Goal: Browse casually: Explore the website without a specific task or goal

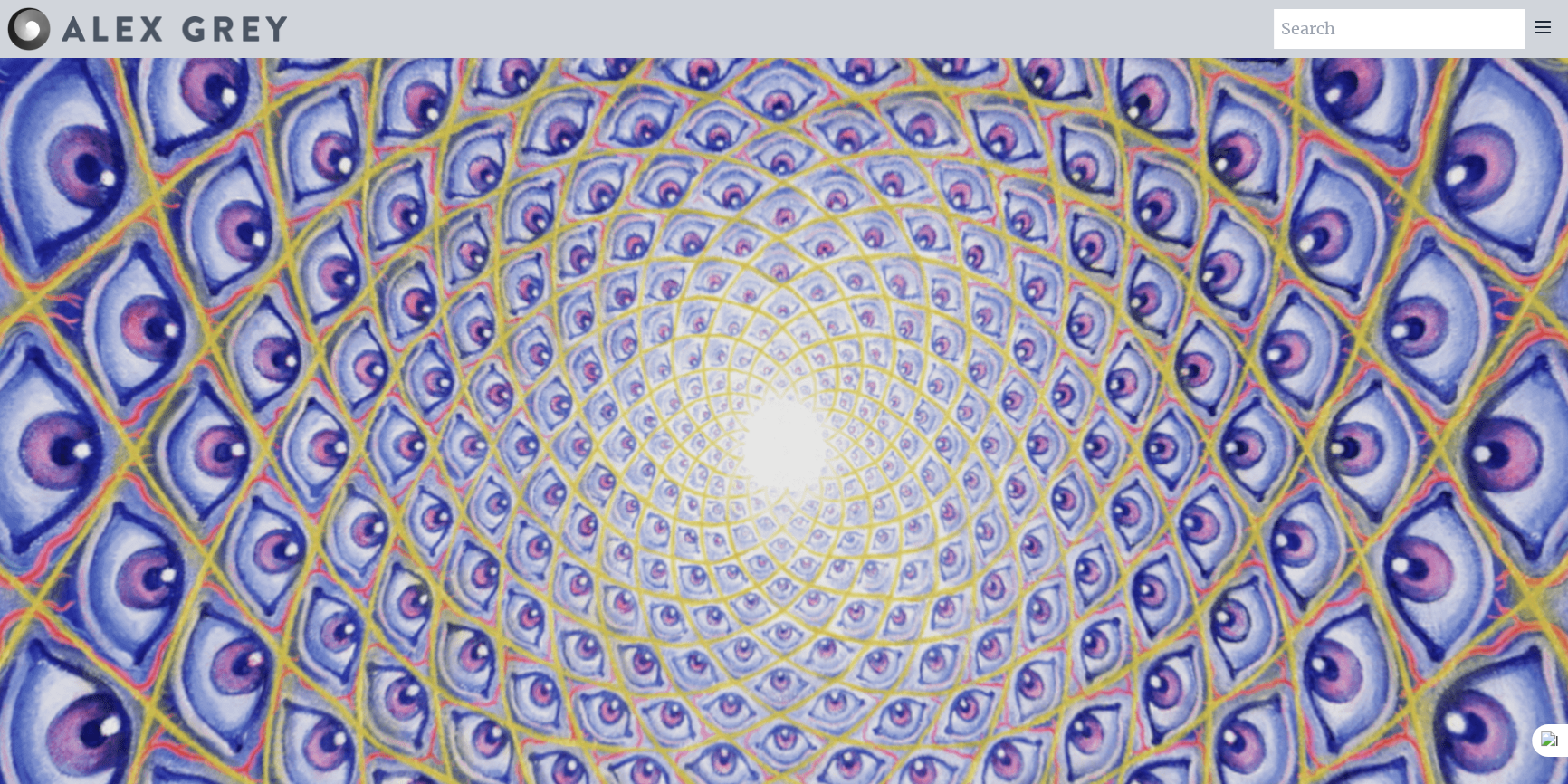
click at [1562, 26] on div "Art Writings About" at bounding box center [784, 28] width 1568 height 58
click at [1541, 27] on icon at bounding box center [1542, 27] width 15 height 11
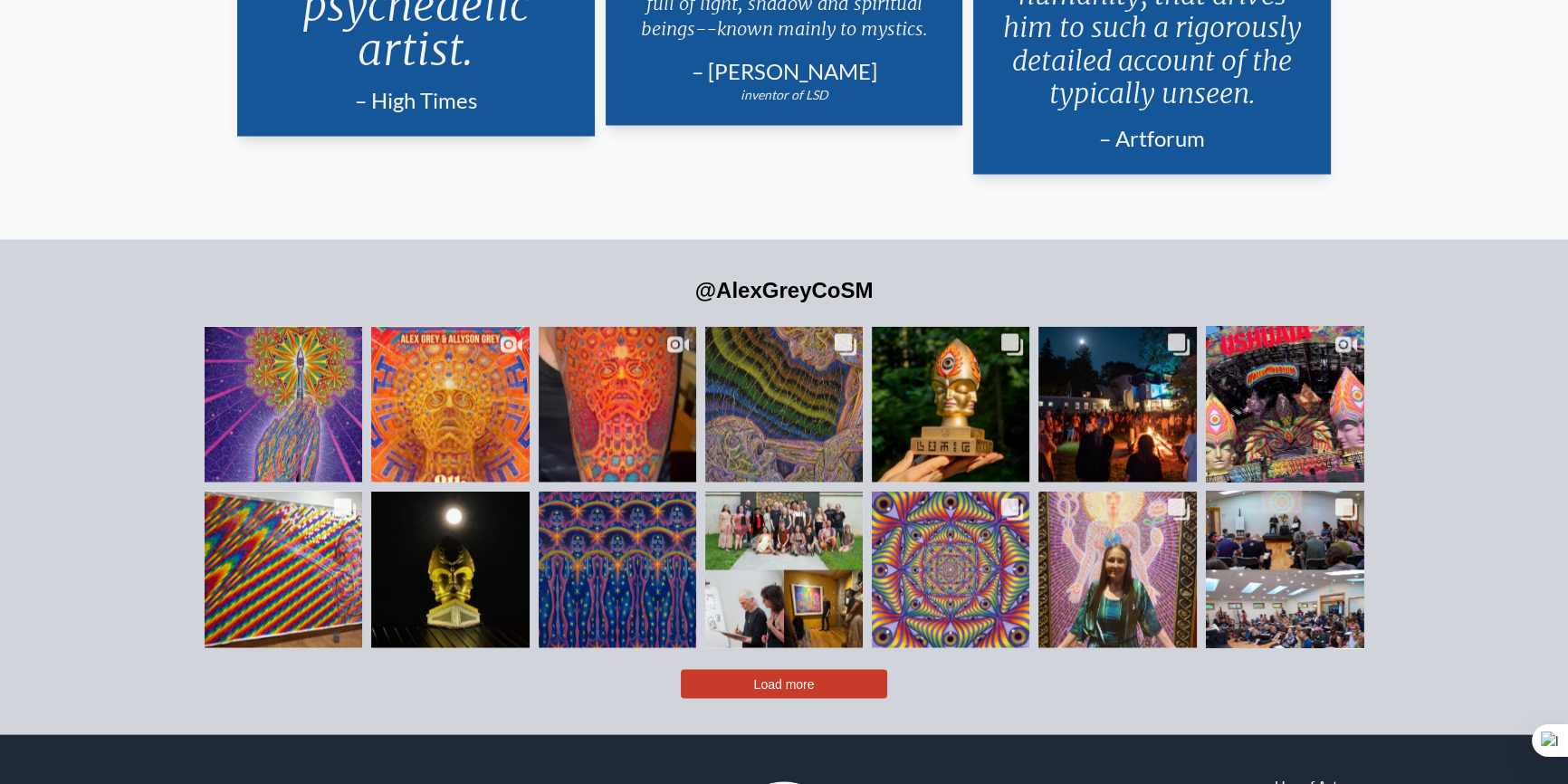
scroll to position [4326, 0]
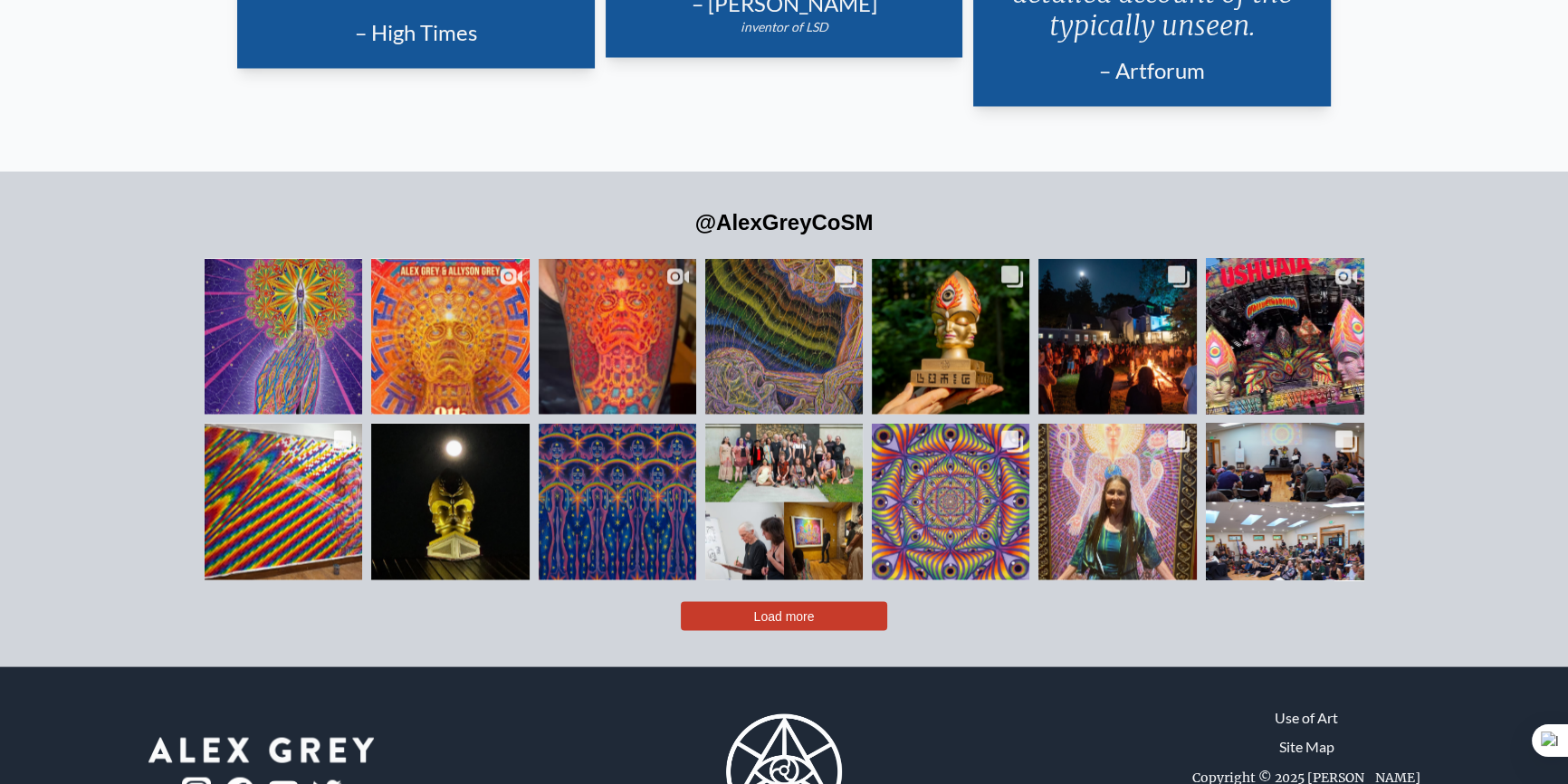
click at [815, 603] on button "Load more" at bounding box center [784, 617] width 206 height 29
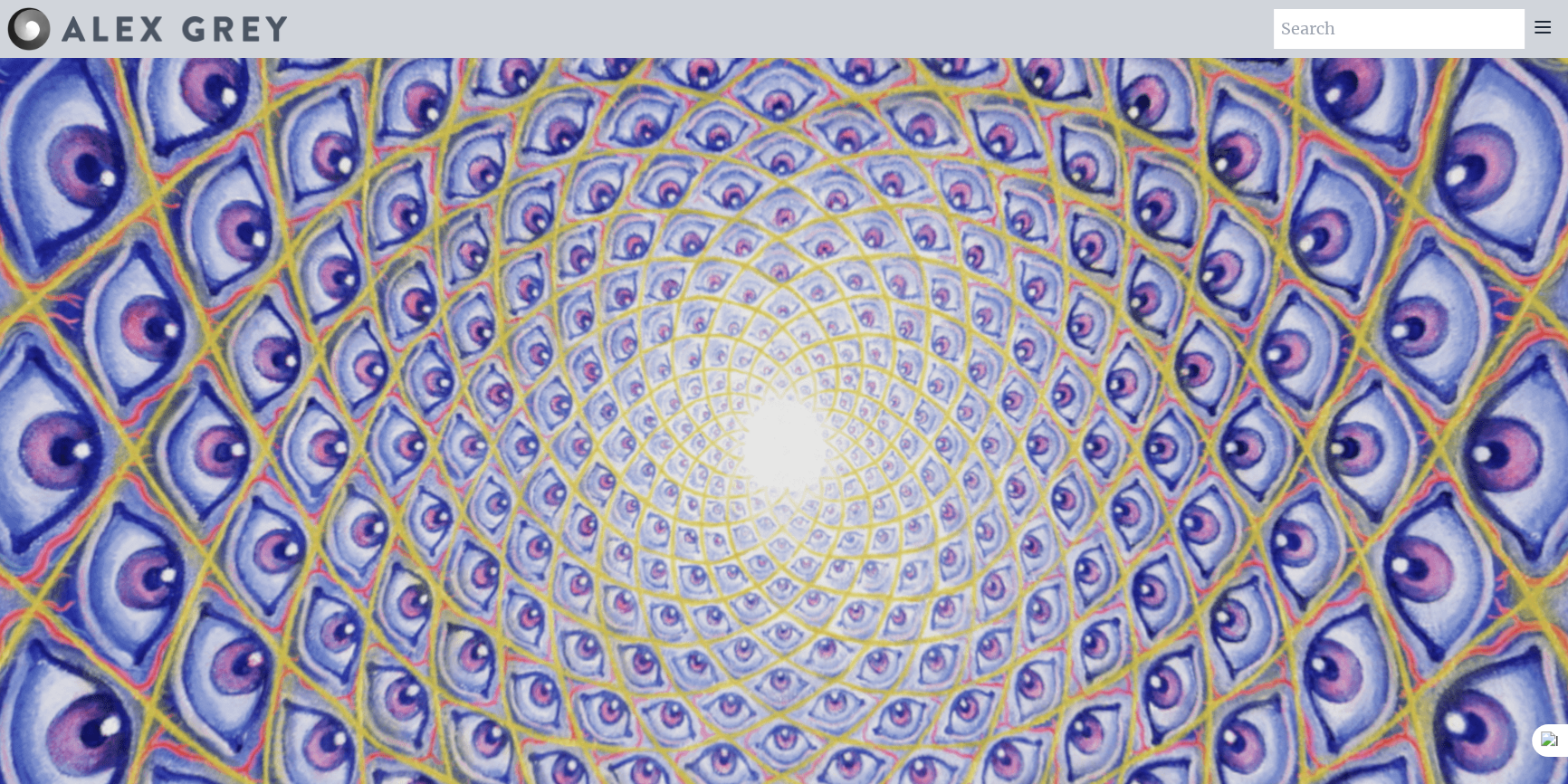
scroll to position [0, 0]
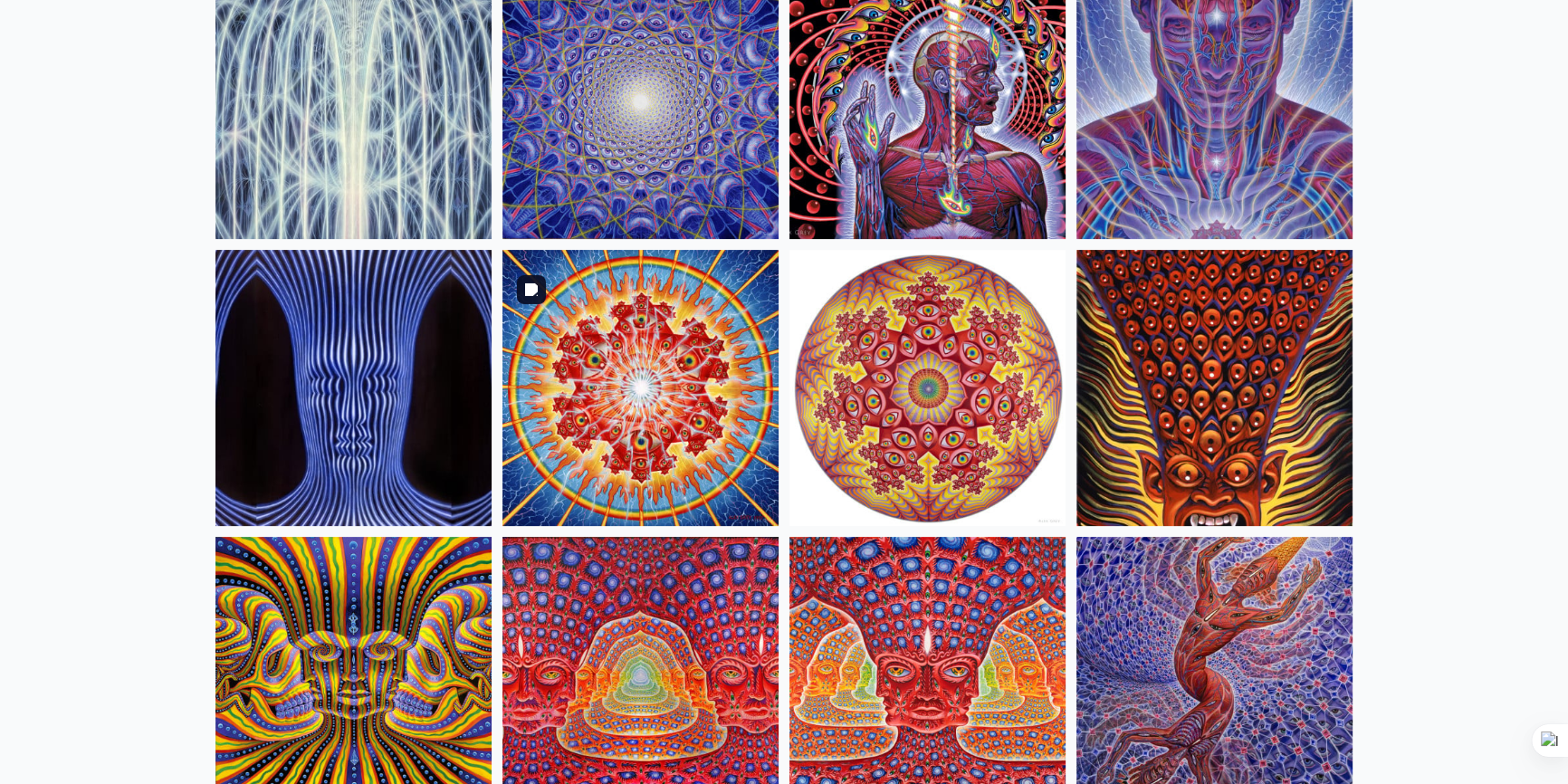
scroll to position [227, 0]
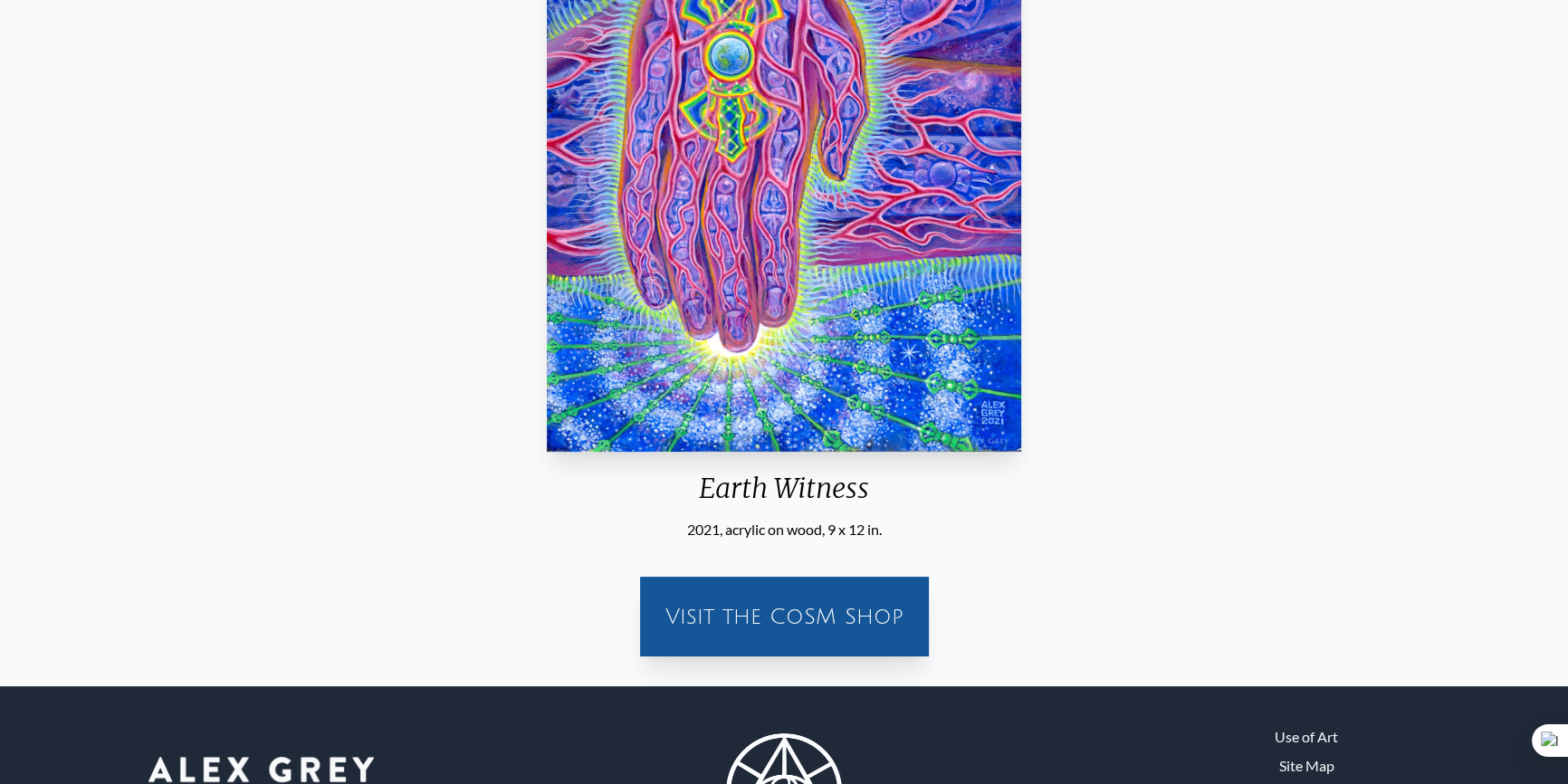
scroll to position [460, 0]
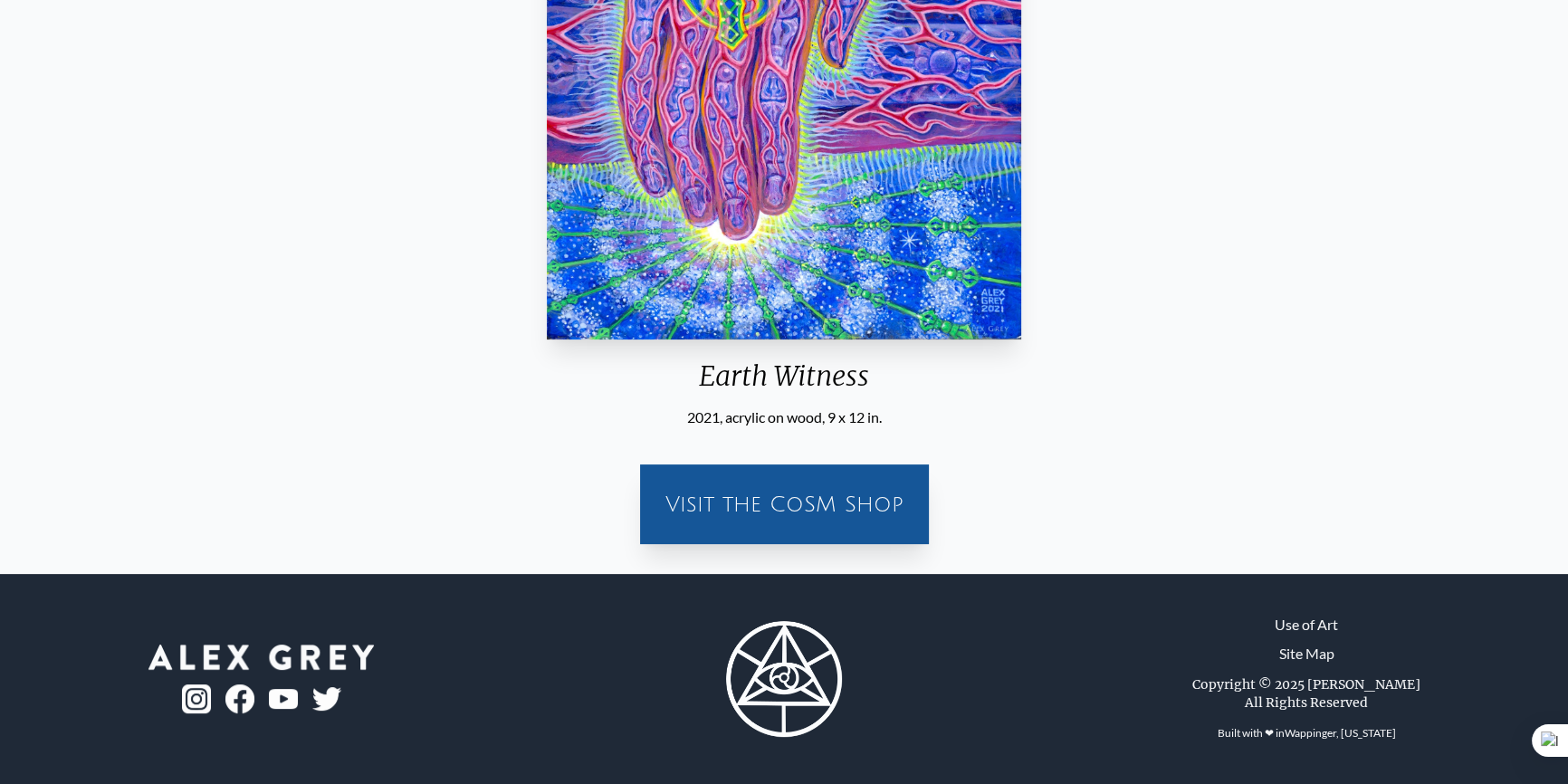
click at [852, 506] on div "Visit the CoSM Shop" at bounding box center [784, 504] width 267 height 58
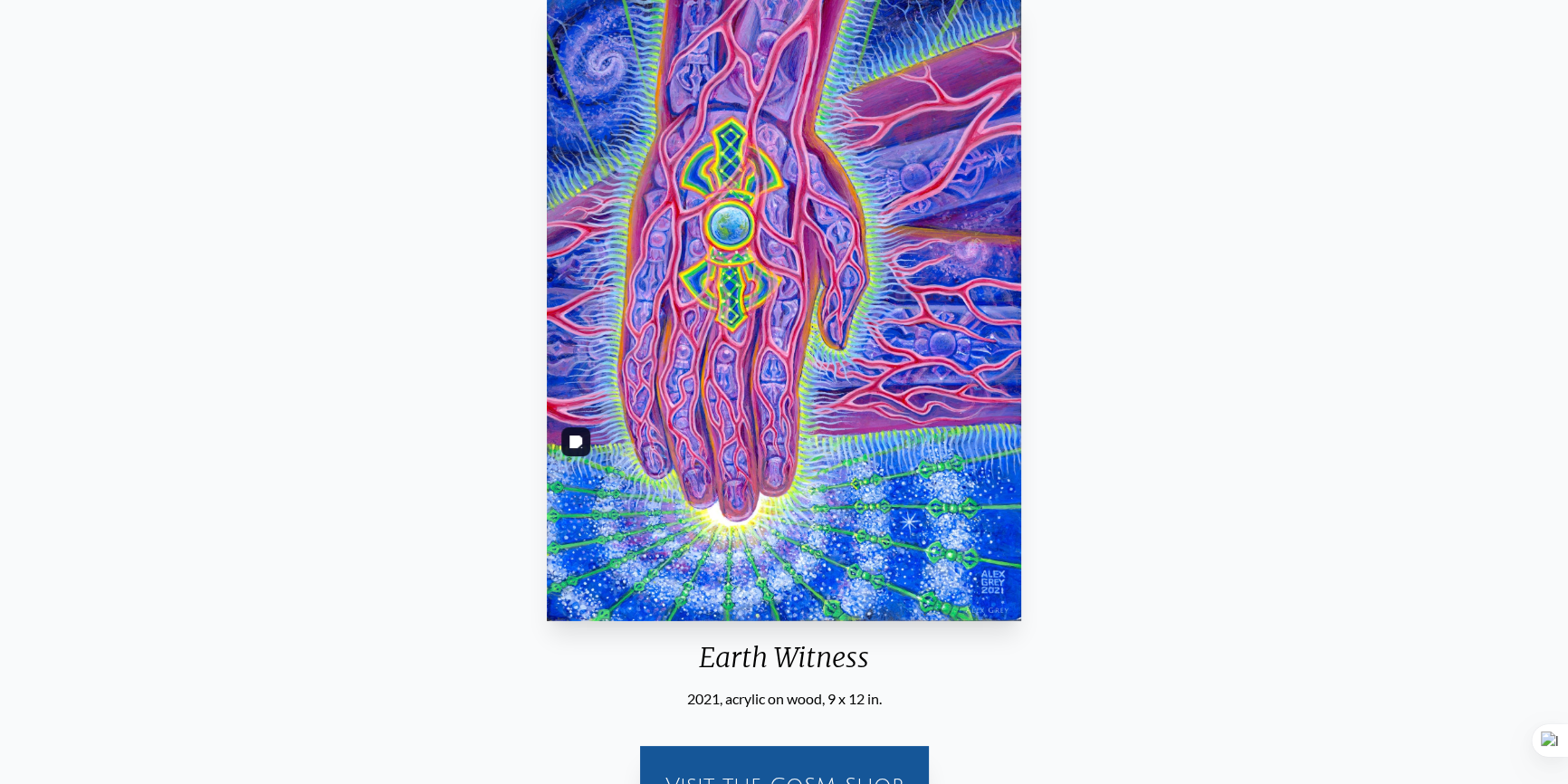
scroll to position [0, 0]
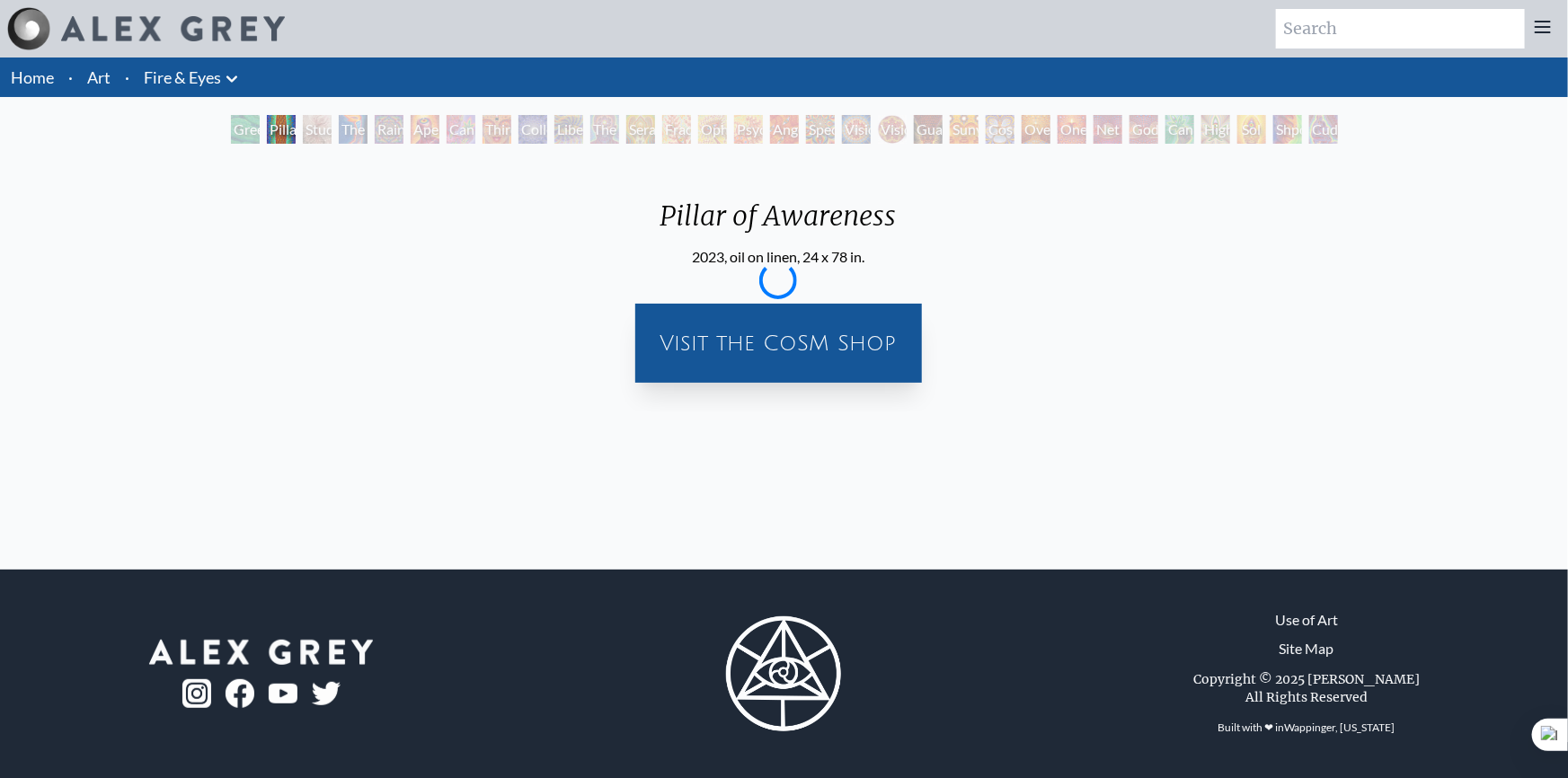
click at [260, 127] on div "Green Hand" at bounding box center [245, 130] width 29 height 29
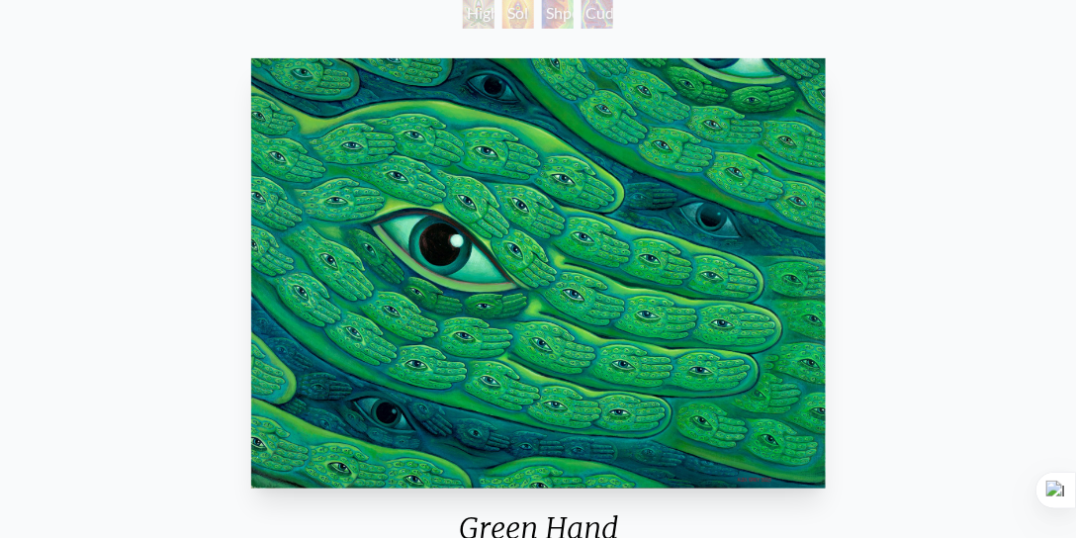
scroll to position [169, 0]
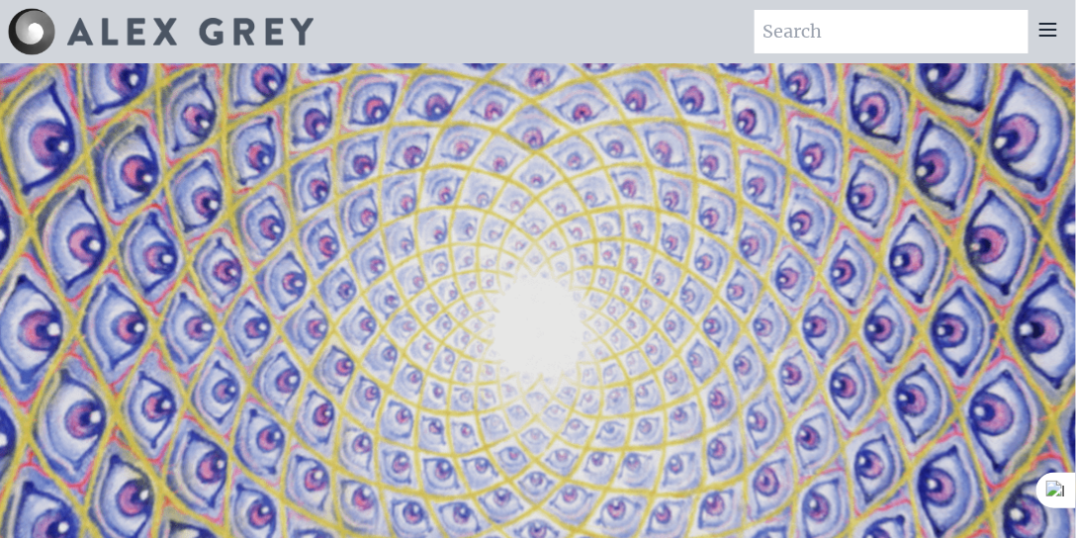
click at [67, 21] on img at bounding box center [190, 32] width 246 height 28
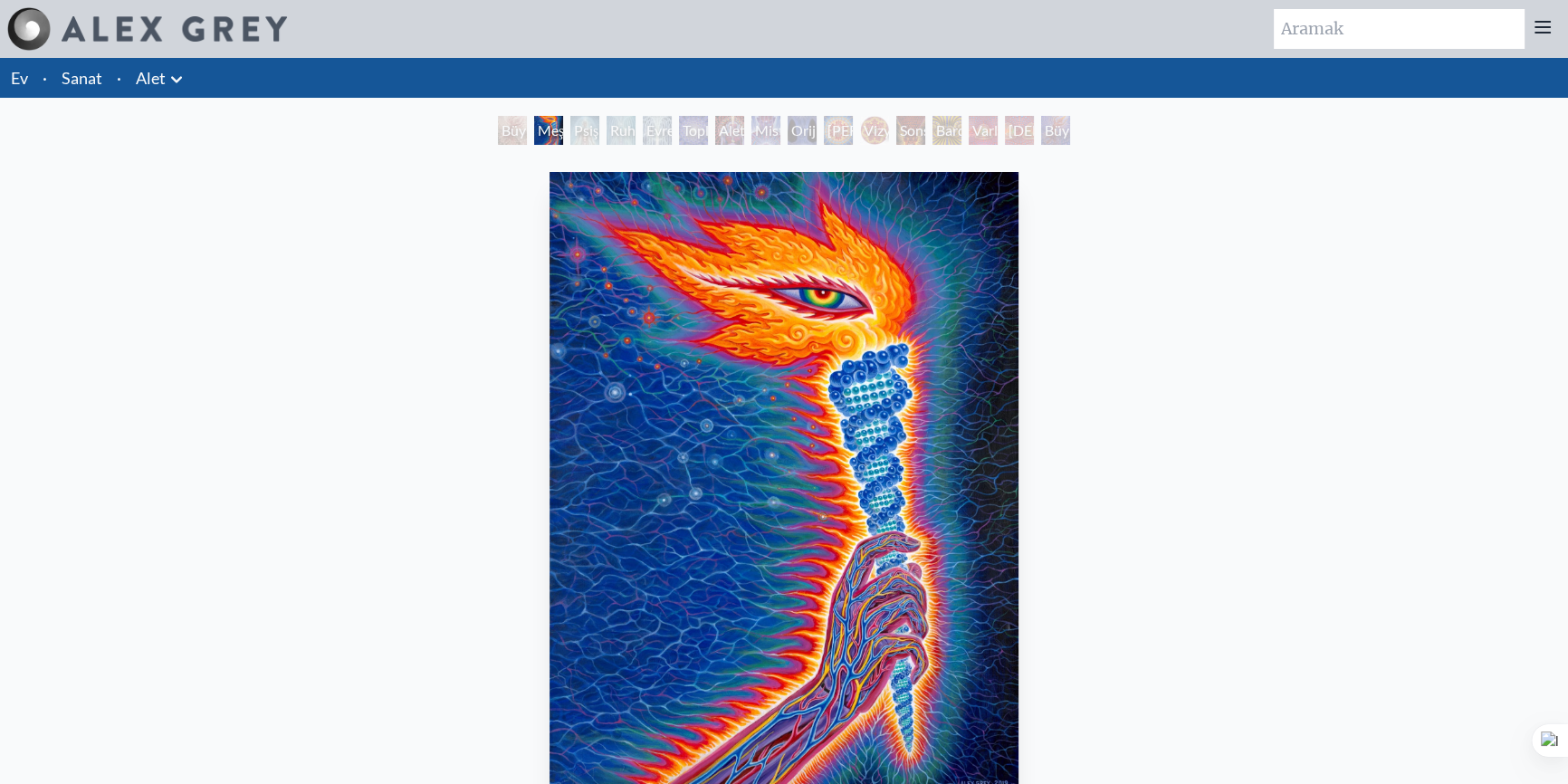
click at [570, 138] on div "Psişik Enerji Sistemi" at bounding box center [585, 131] width 29 height 29
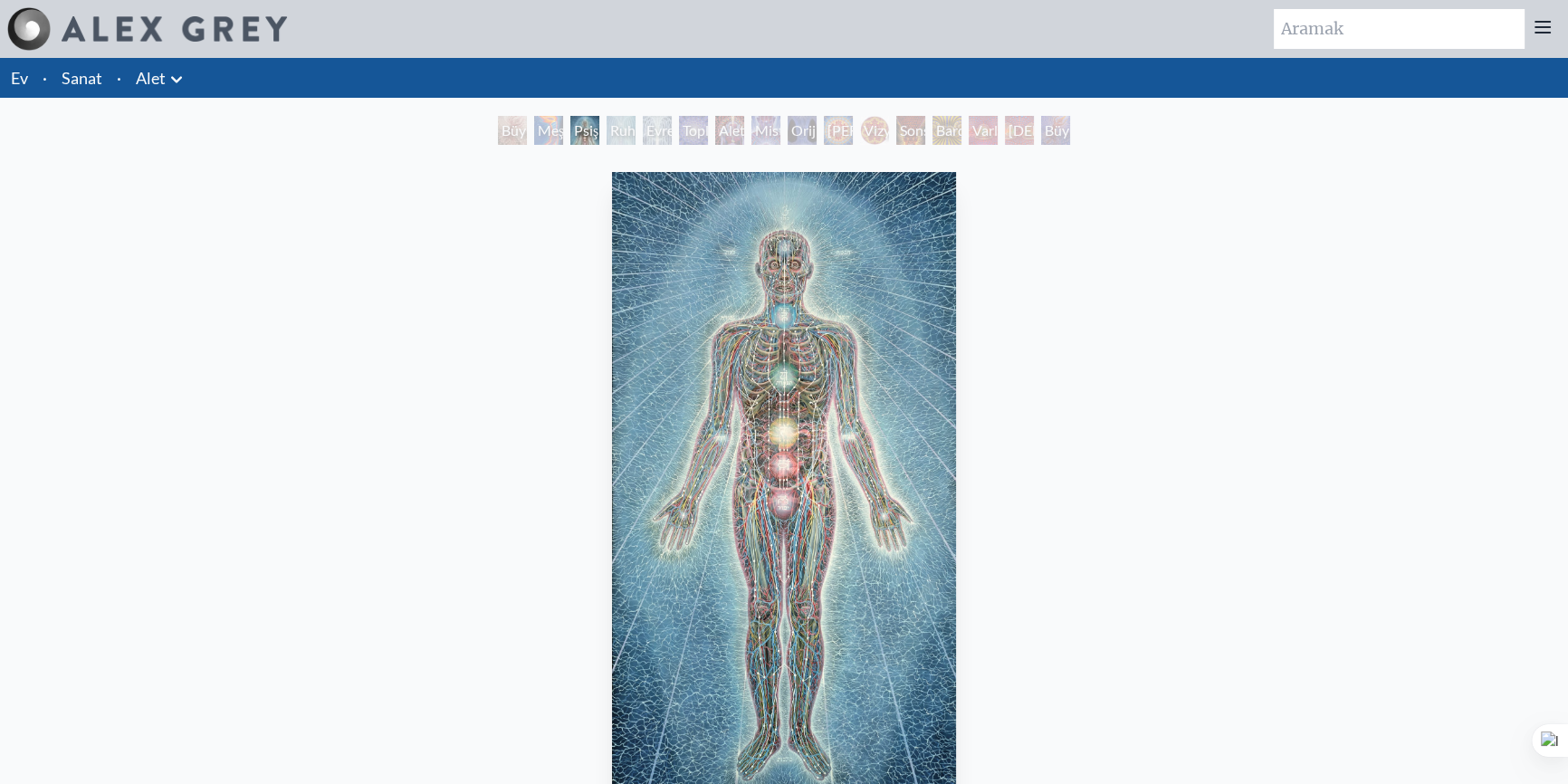
click at [671, 125] on font "Evrensel Zihin Kafesi" at bounding box center [673, 151] width 53 height 60
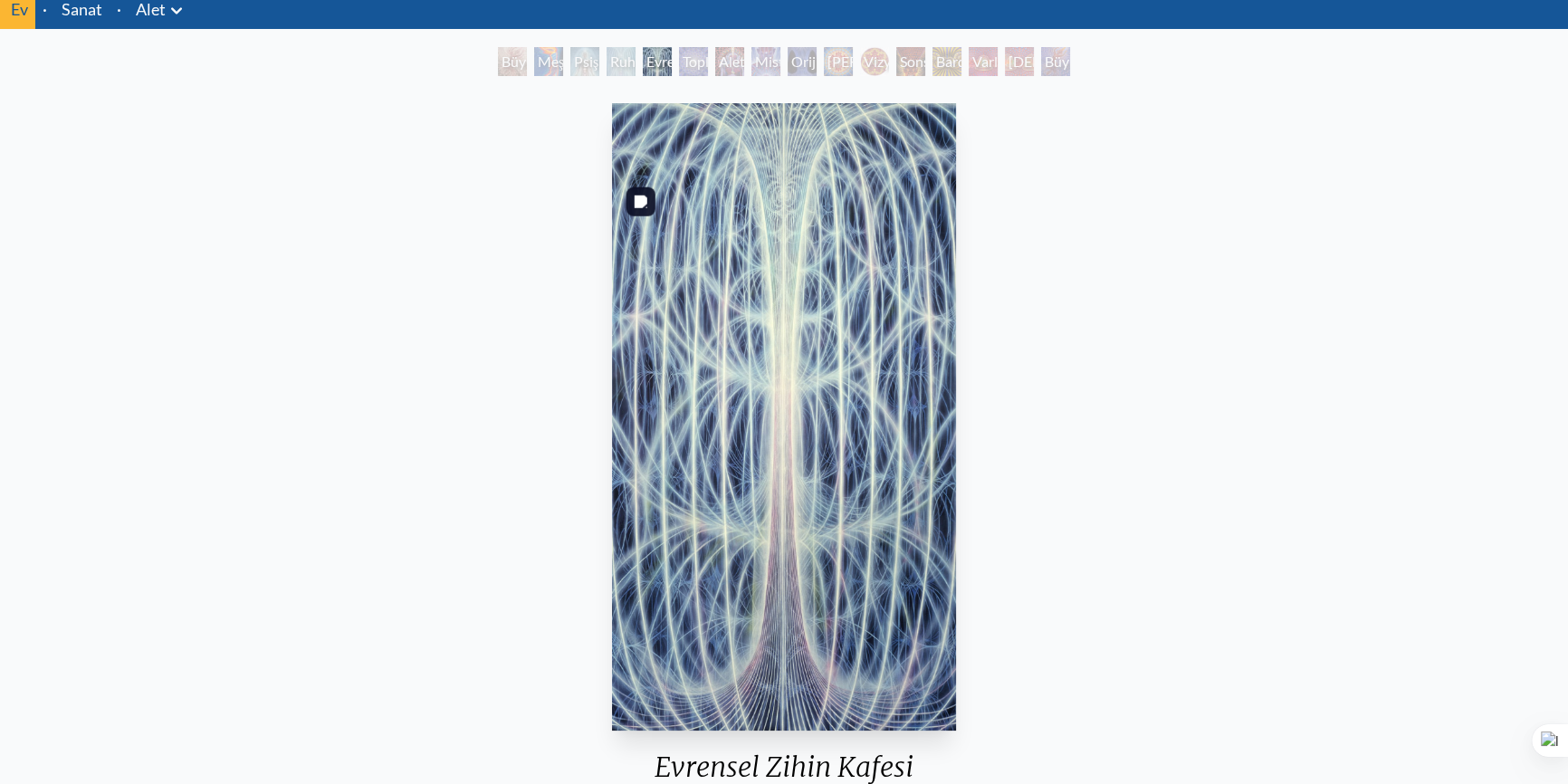
scroll to position [164, 0]
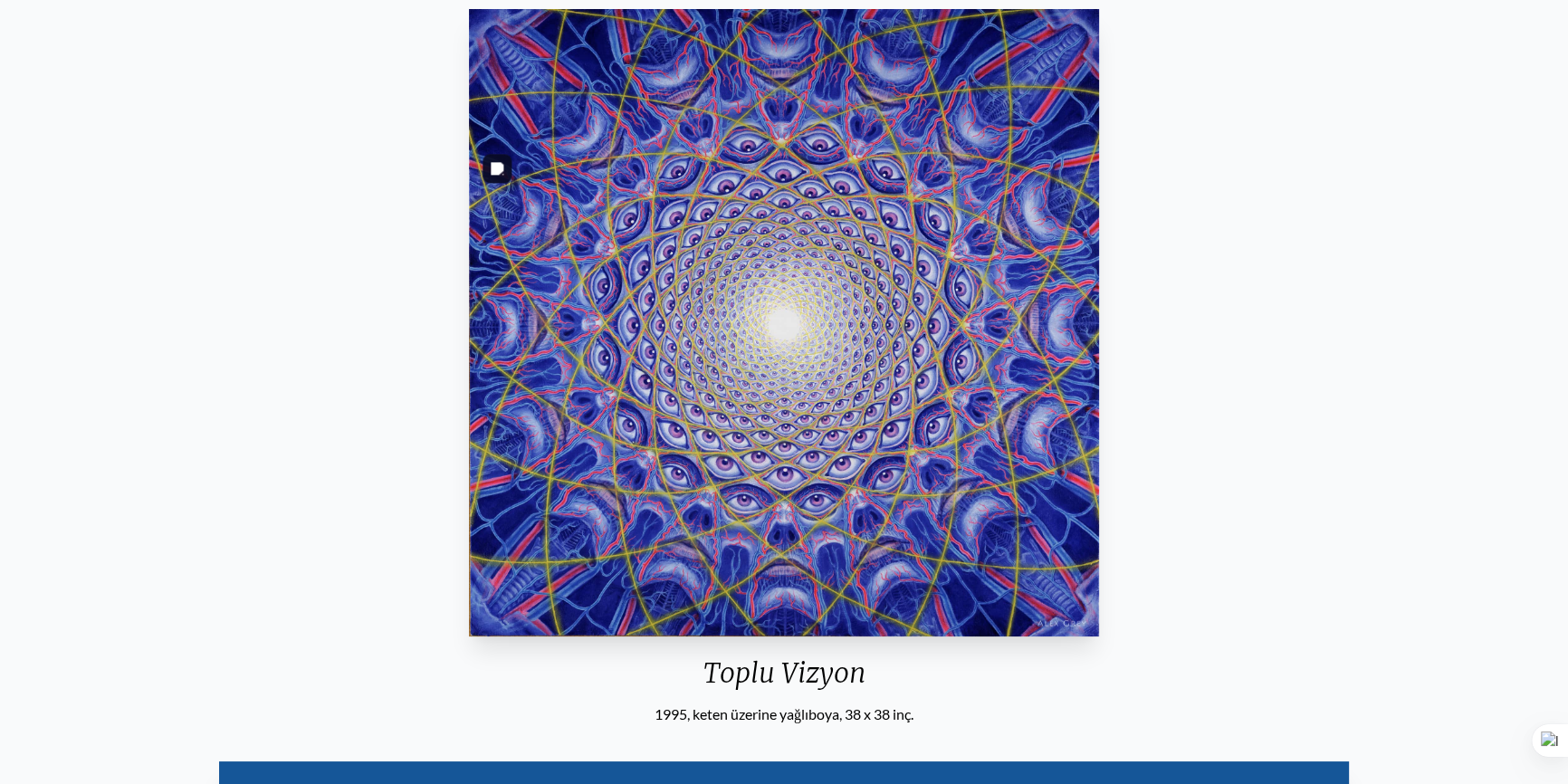
scroll to position [164, 0]
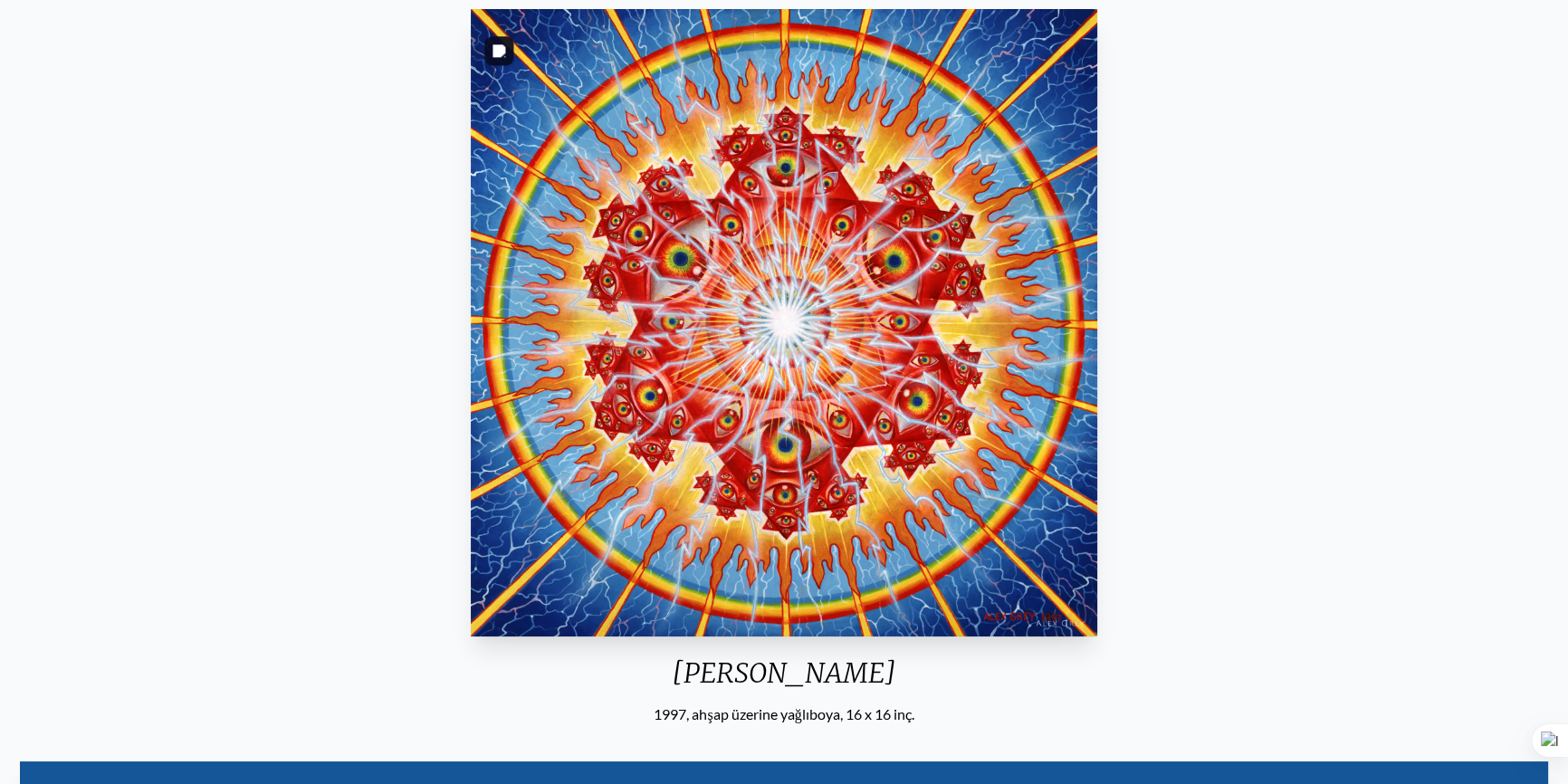
scroll to position [164, 0]
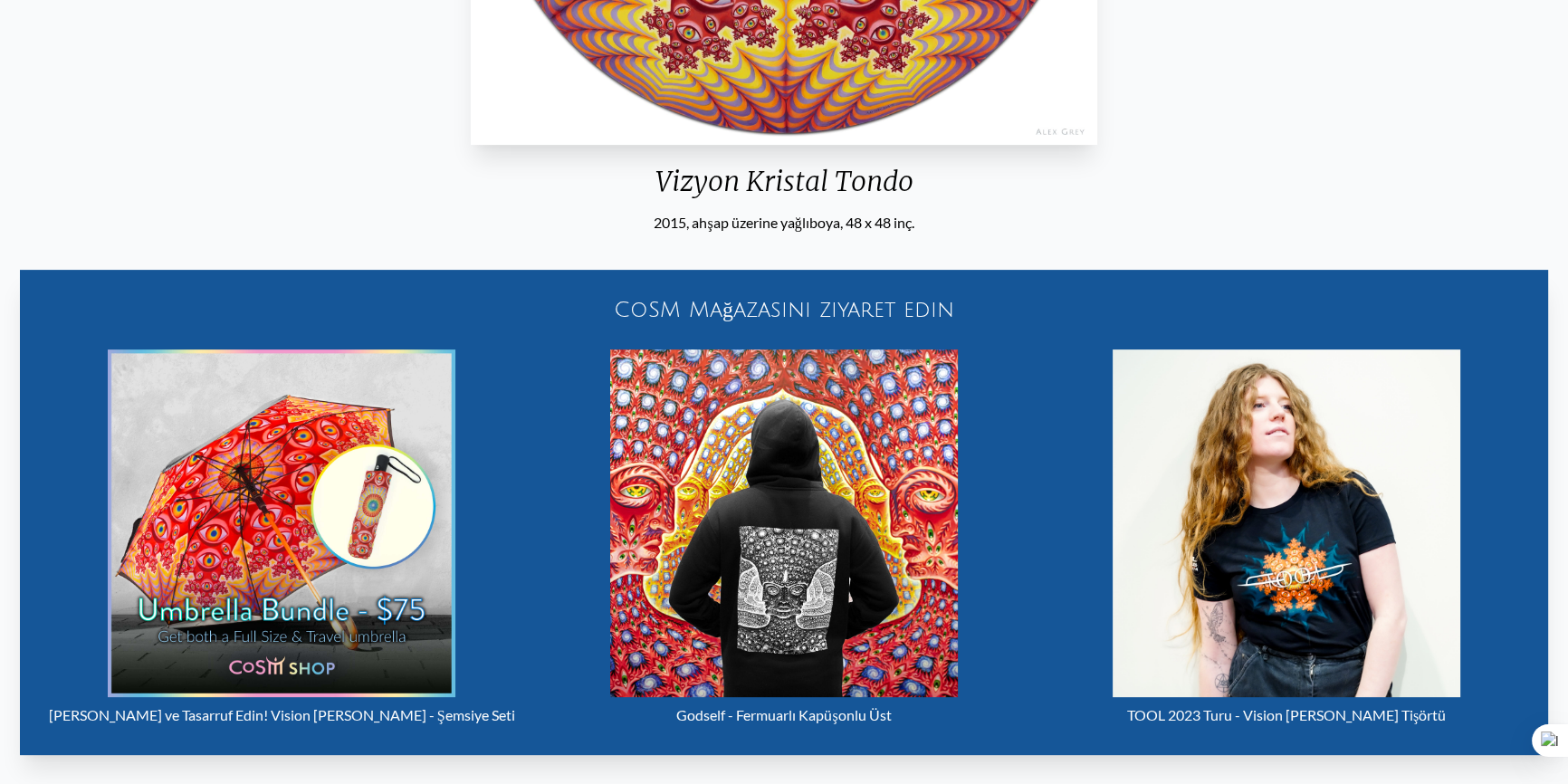
scroll to position [823, 0]
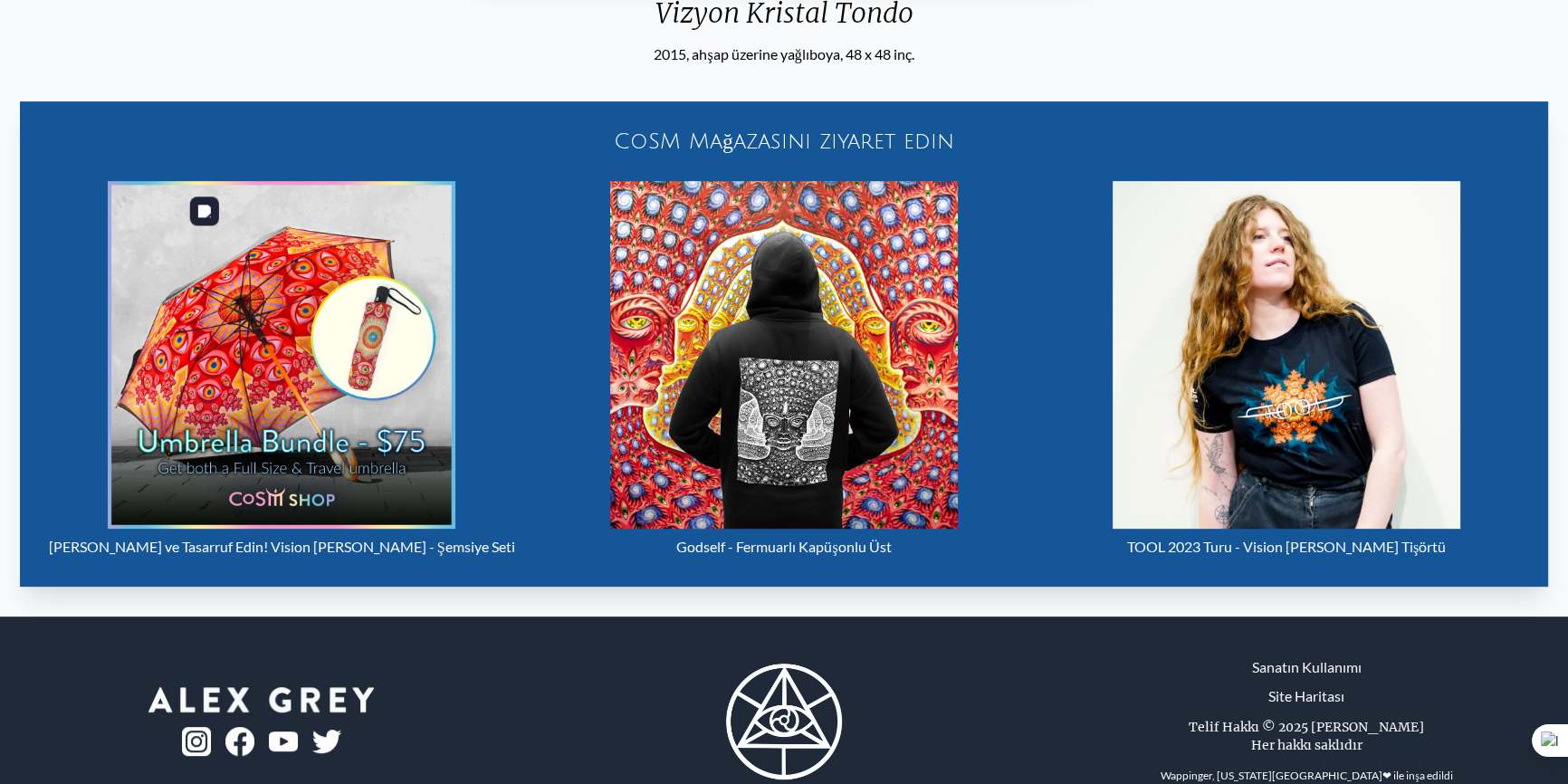
click at [384, 361] on img "11 / 16" at bounding box center [282, 355] width 348 height 348
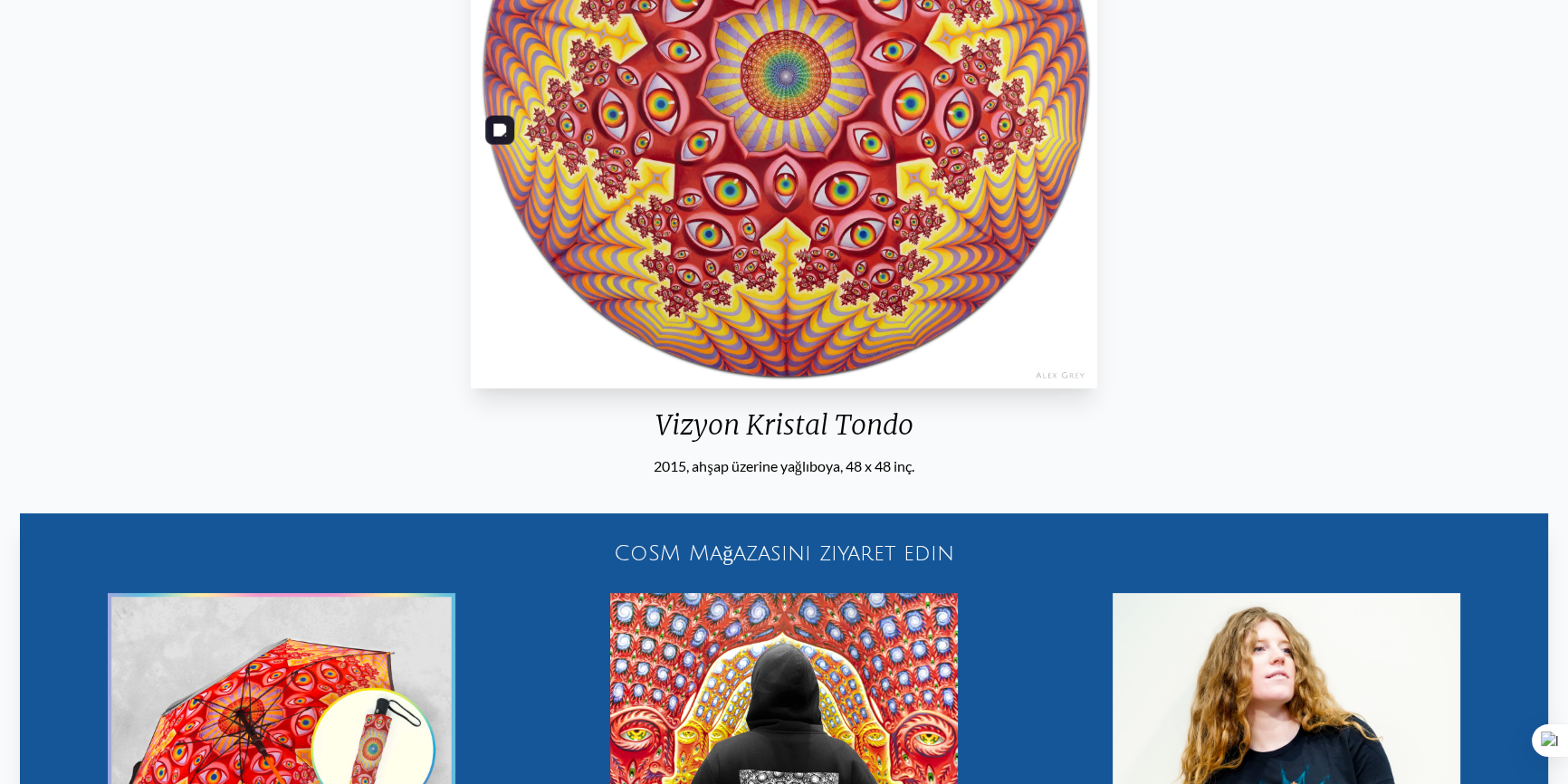
scroll to position [0, 0]
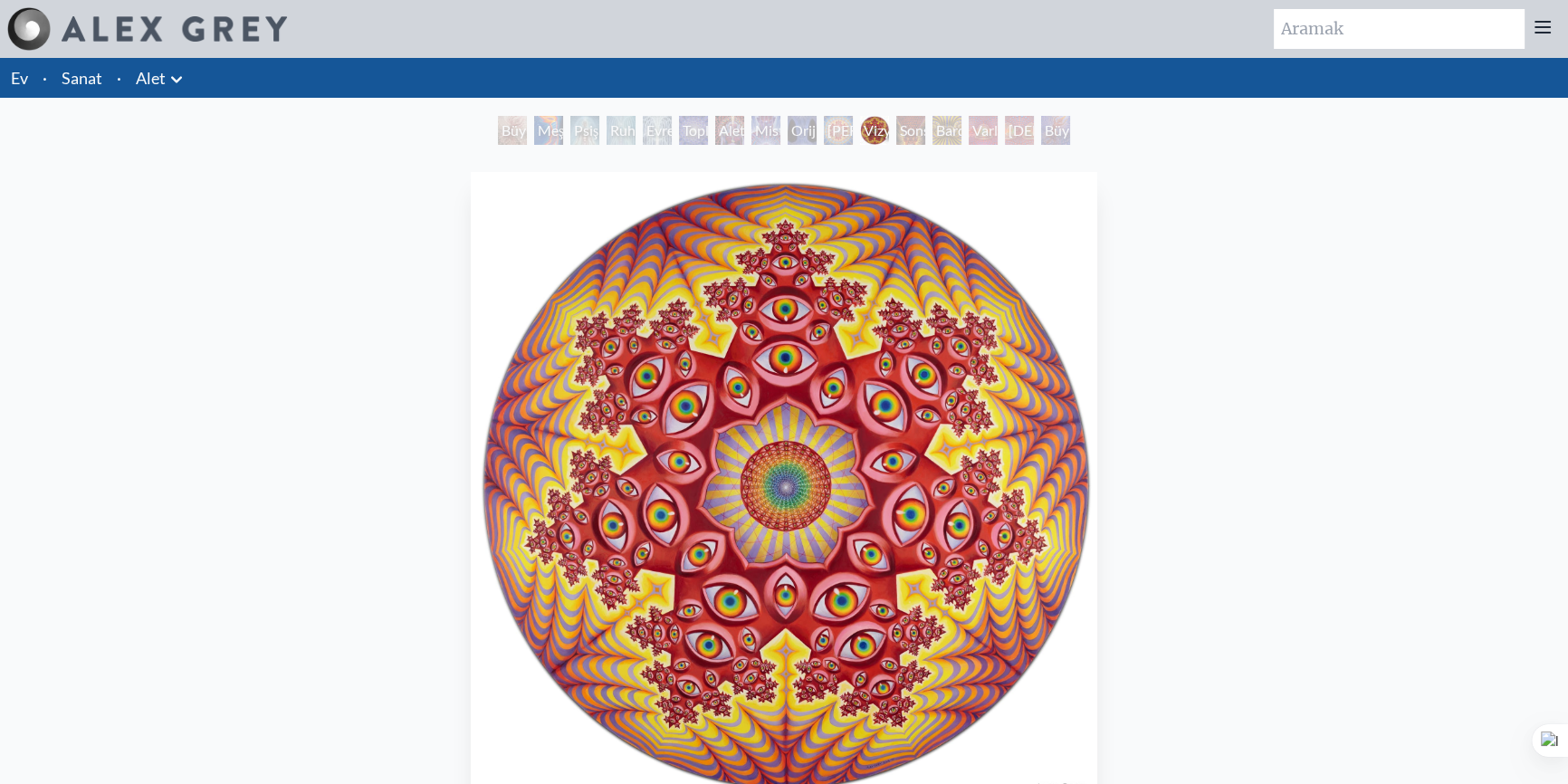
click at [104, 80] on li "Sanat" at bounding box center [81, 78] width 55 height 40
click at [88, 81] on font "Sanat" at bounding box center [81, 78] width 40 height 20
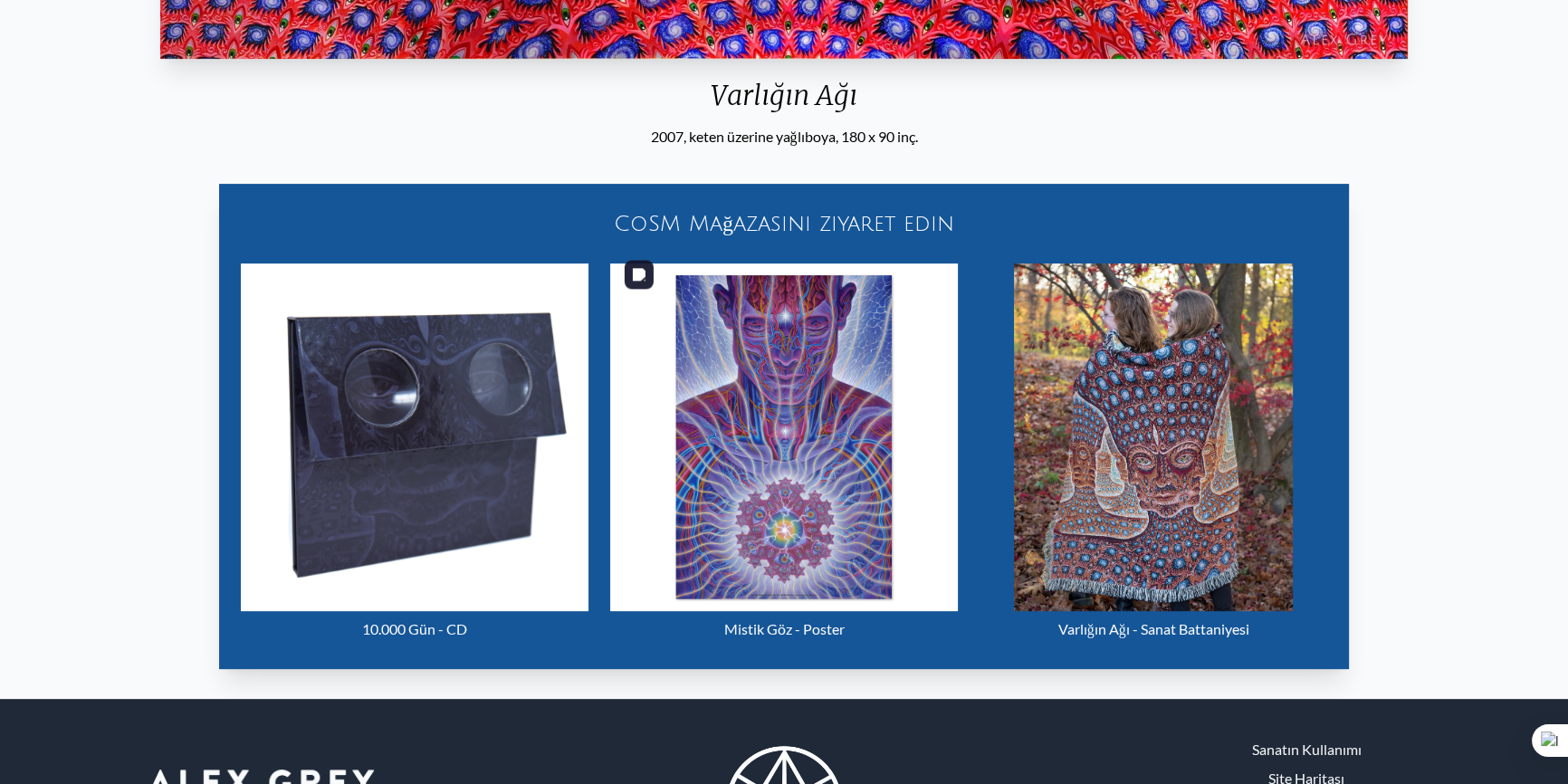
scroll to position [866, 0]
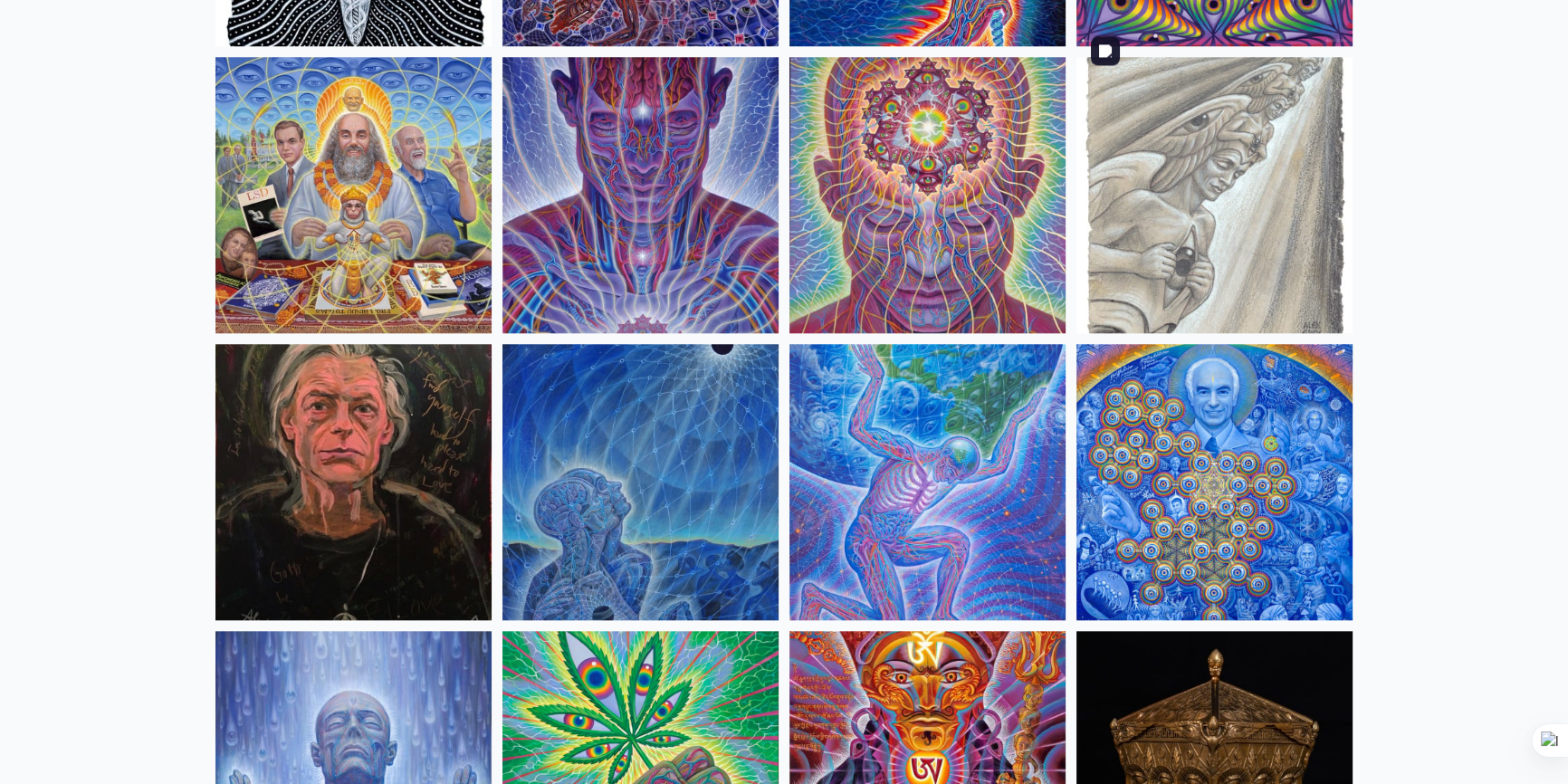
scroll to position [2304, 0]
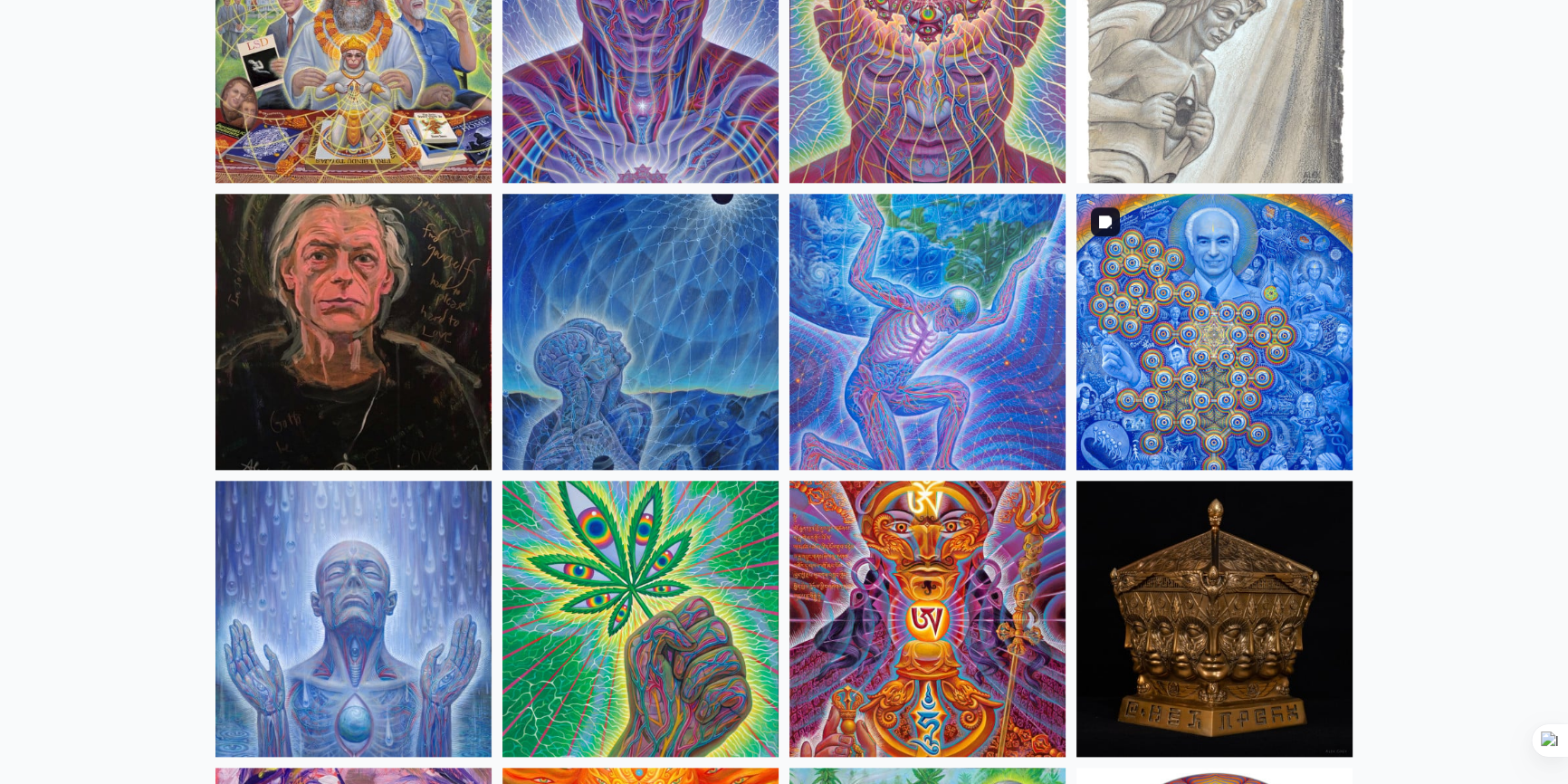
drag, startPoint x: 1258, startPoint y: 282, endPoint x: 1412, endPoint y: 272, distance: 154.3
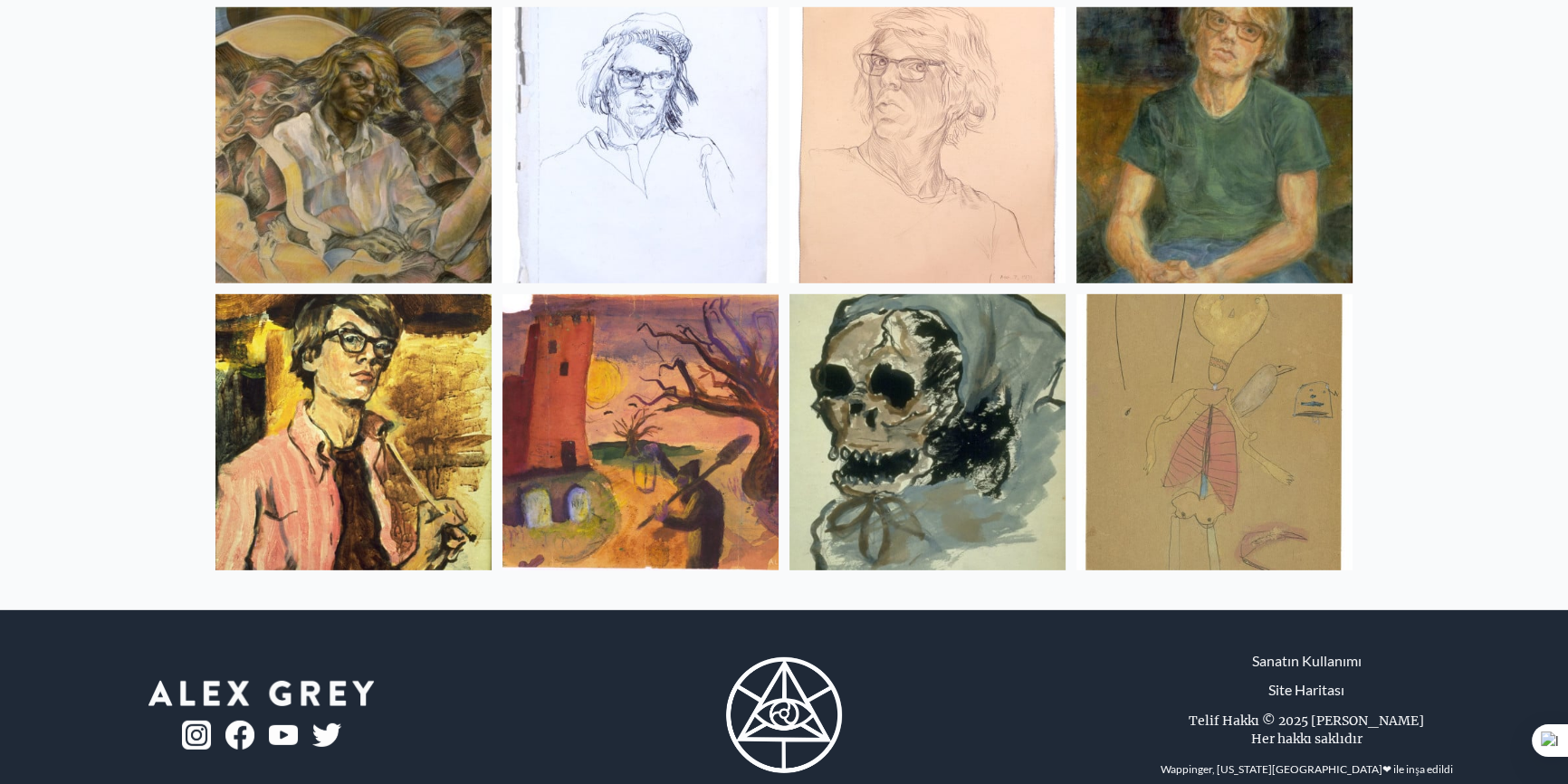
scroll to position [24058, 0]
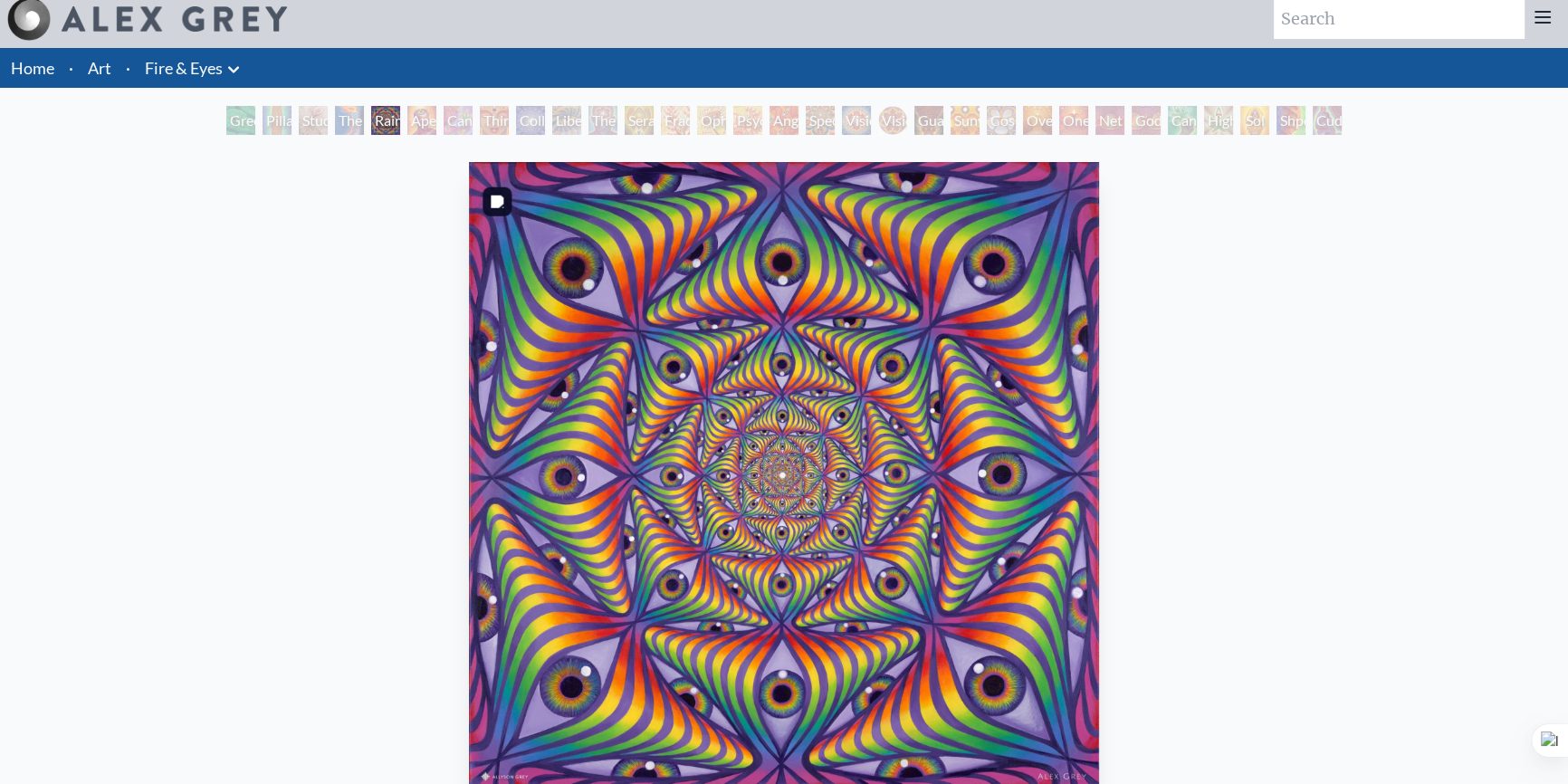
scroll to position [164, 0]
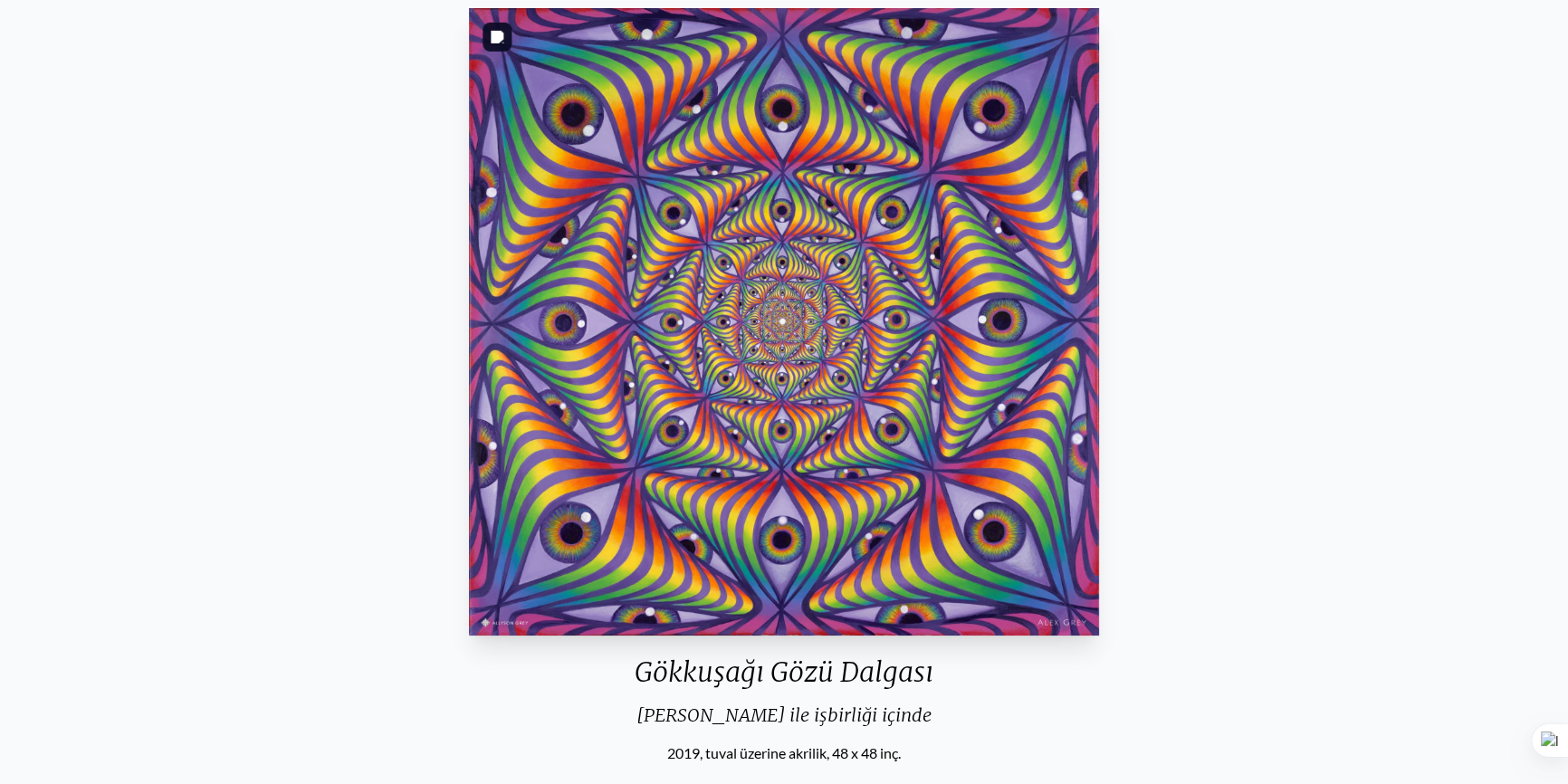
click at [827, 260] on img "5 / 31" at bounding box center [784, 321] width 631 height 627
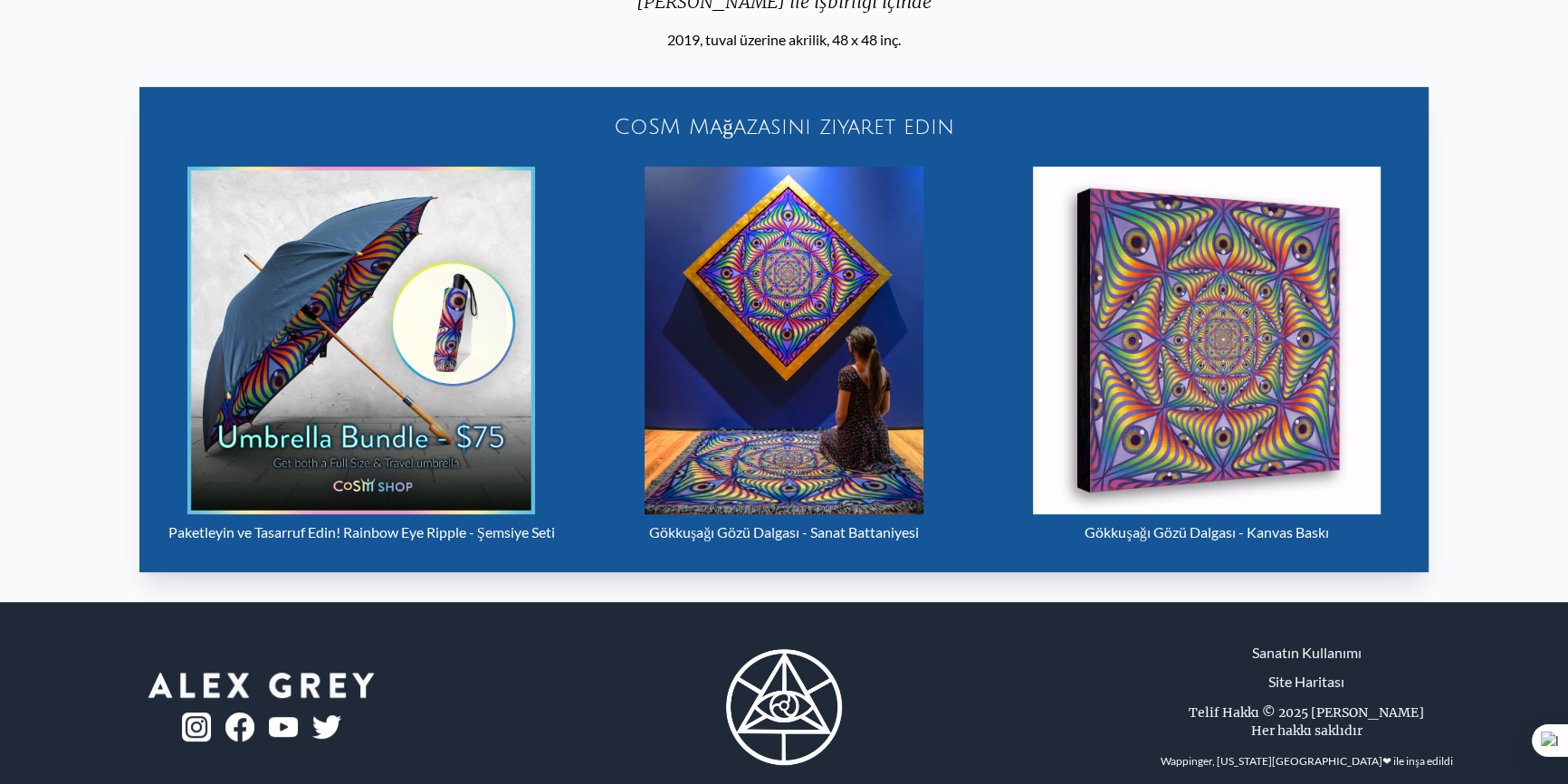
scroll to position [659, 0]
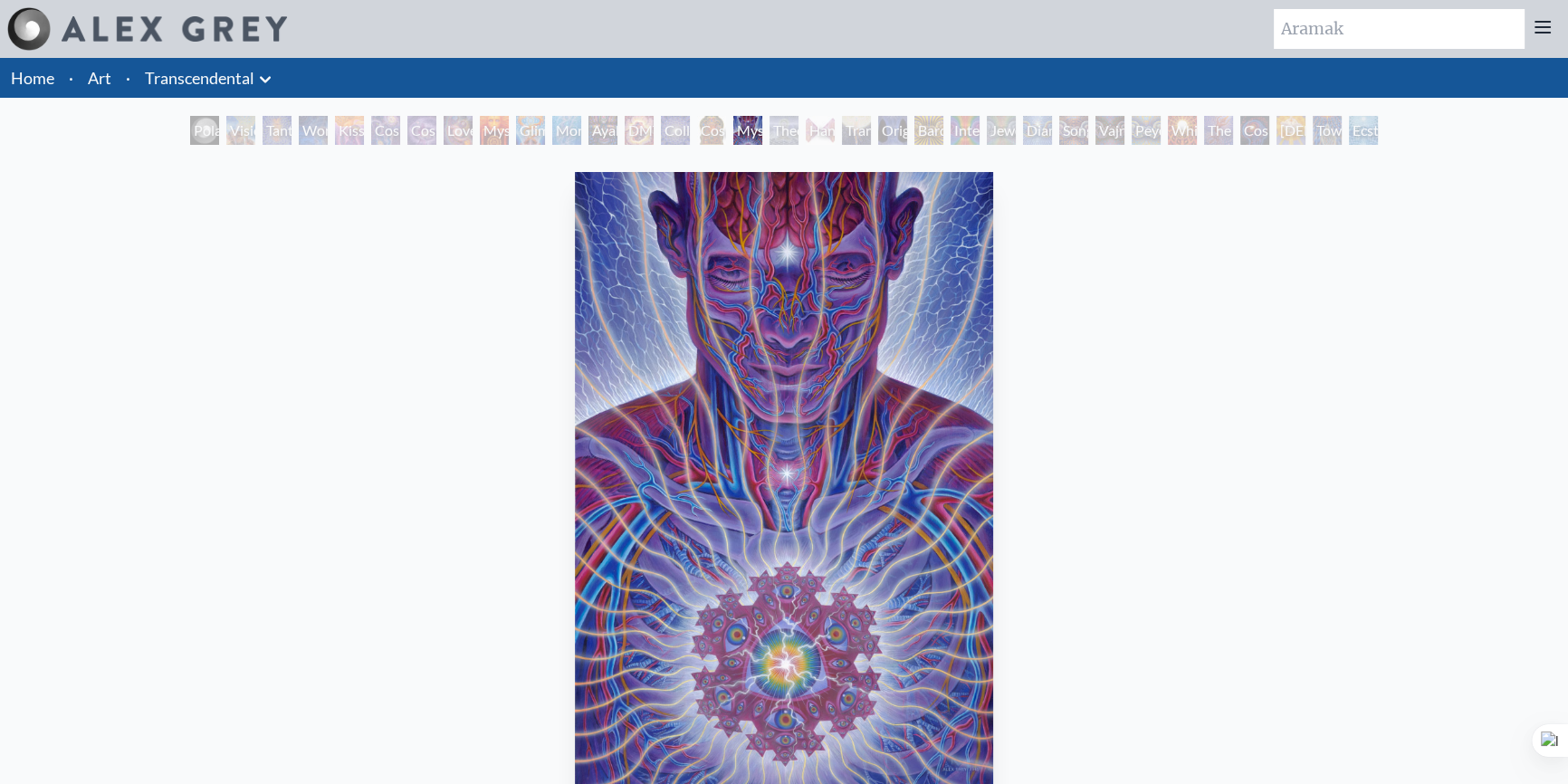
scroll to position [164, 0]
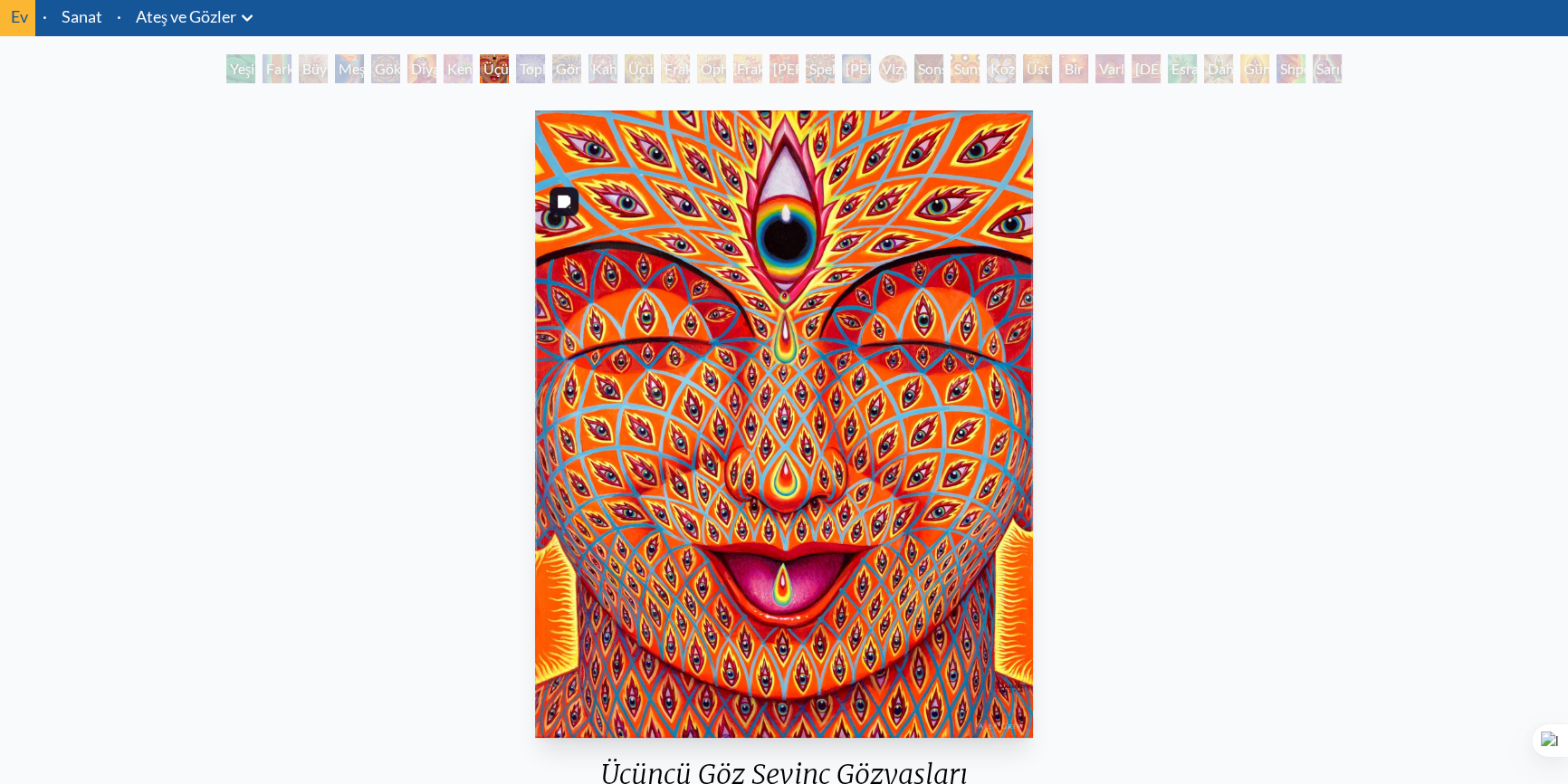
scroll to position [164, 0]
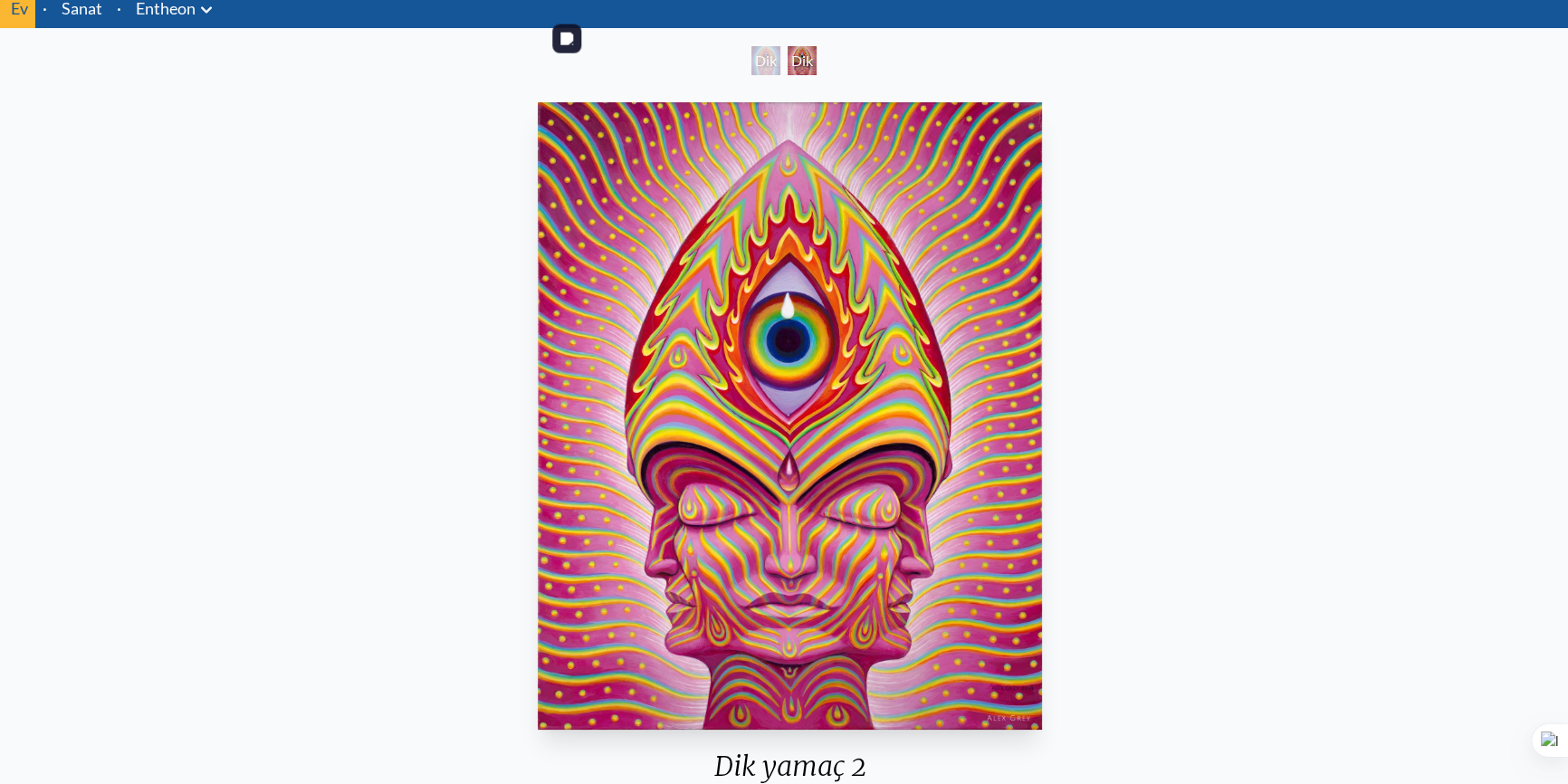
scroll to position [164, 0]
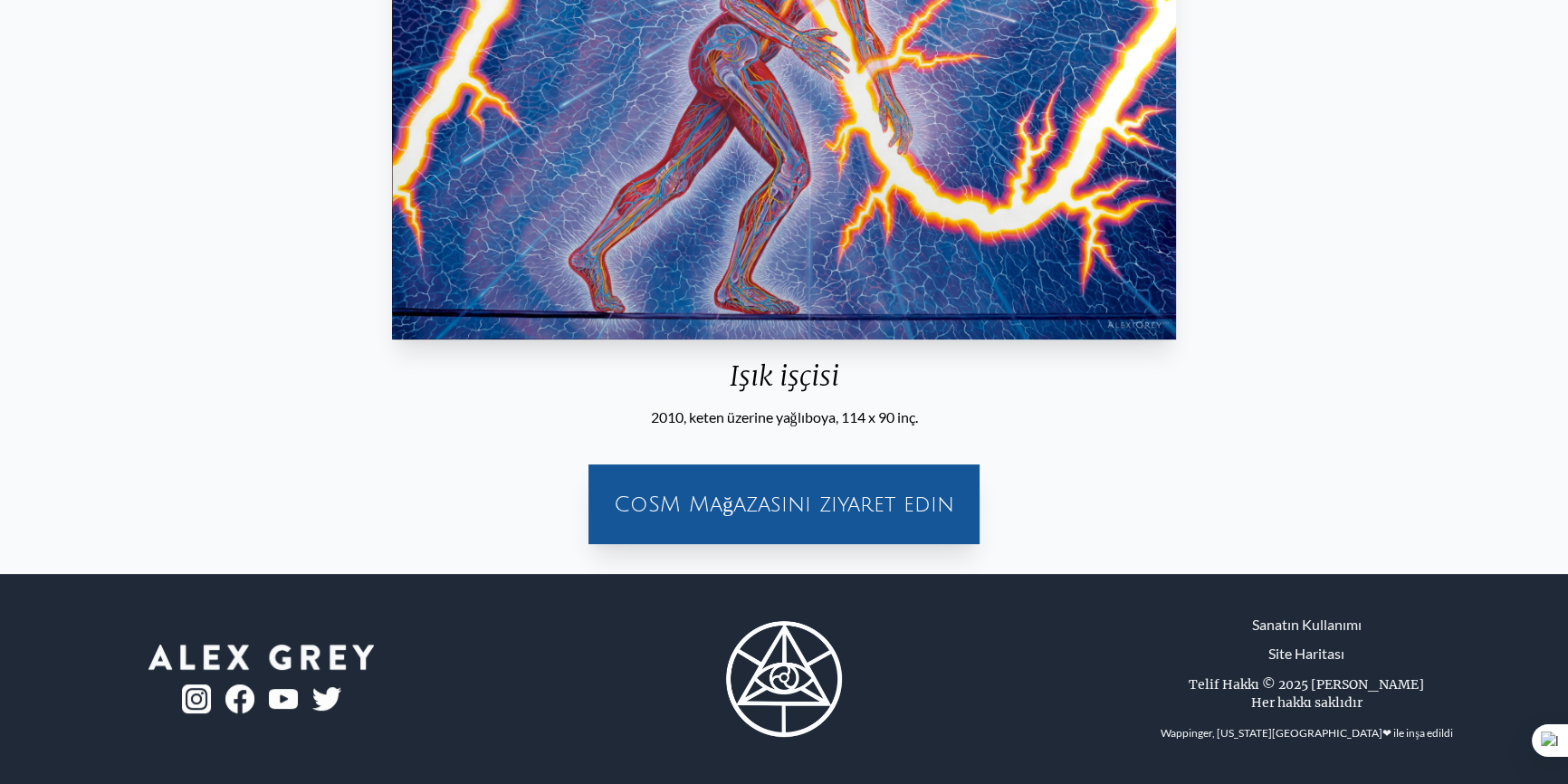
scroll to position [48, 0]
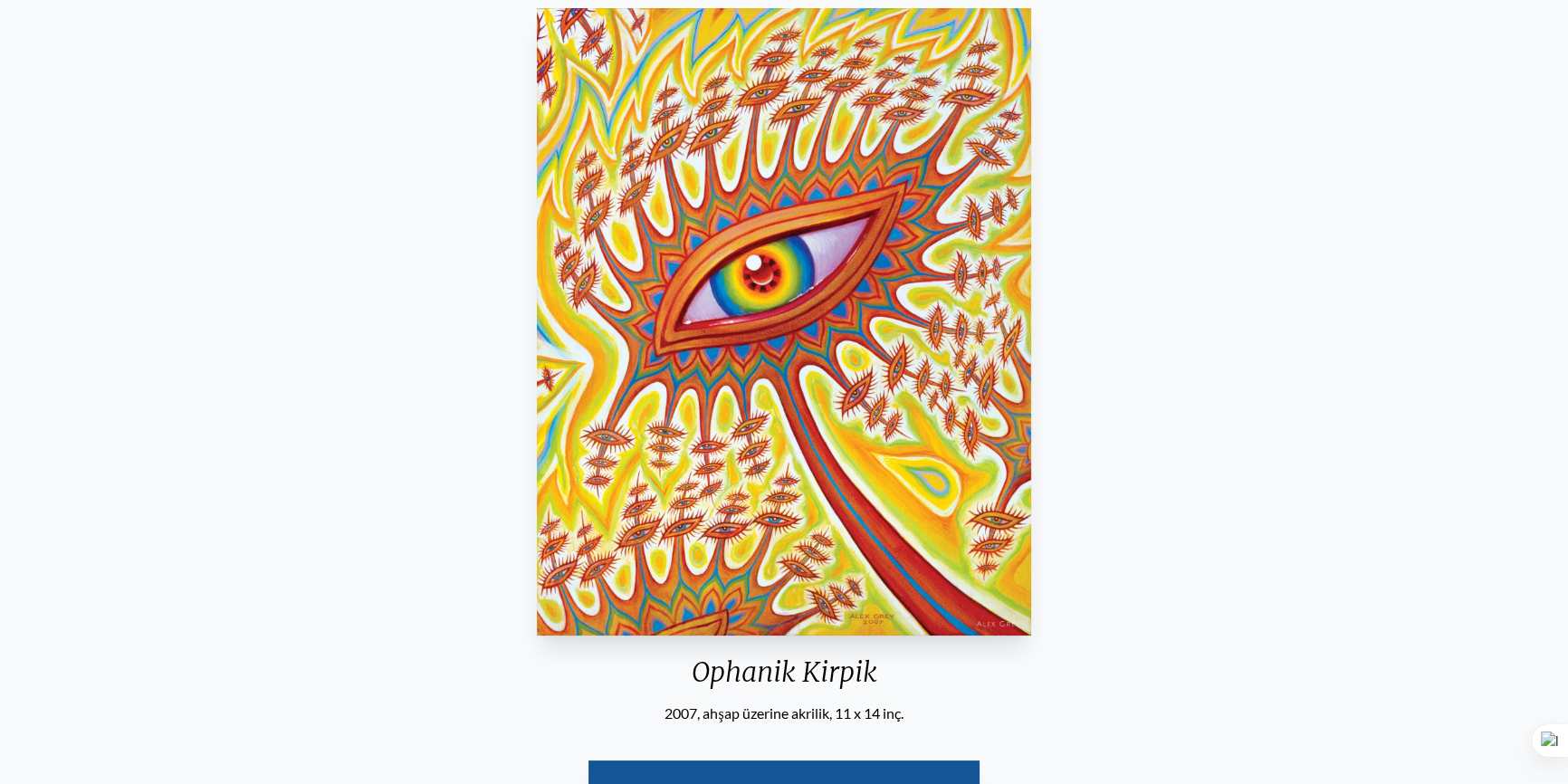
scroll to position [460, 0]
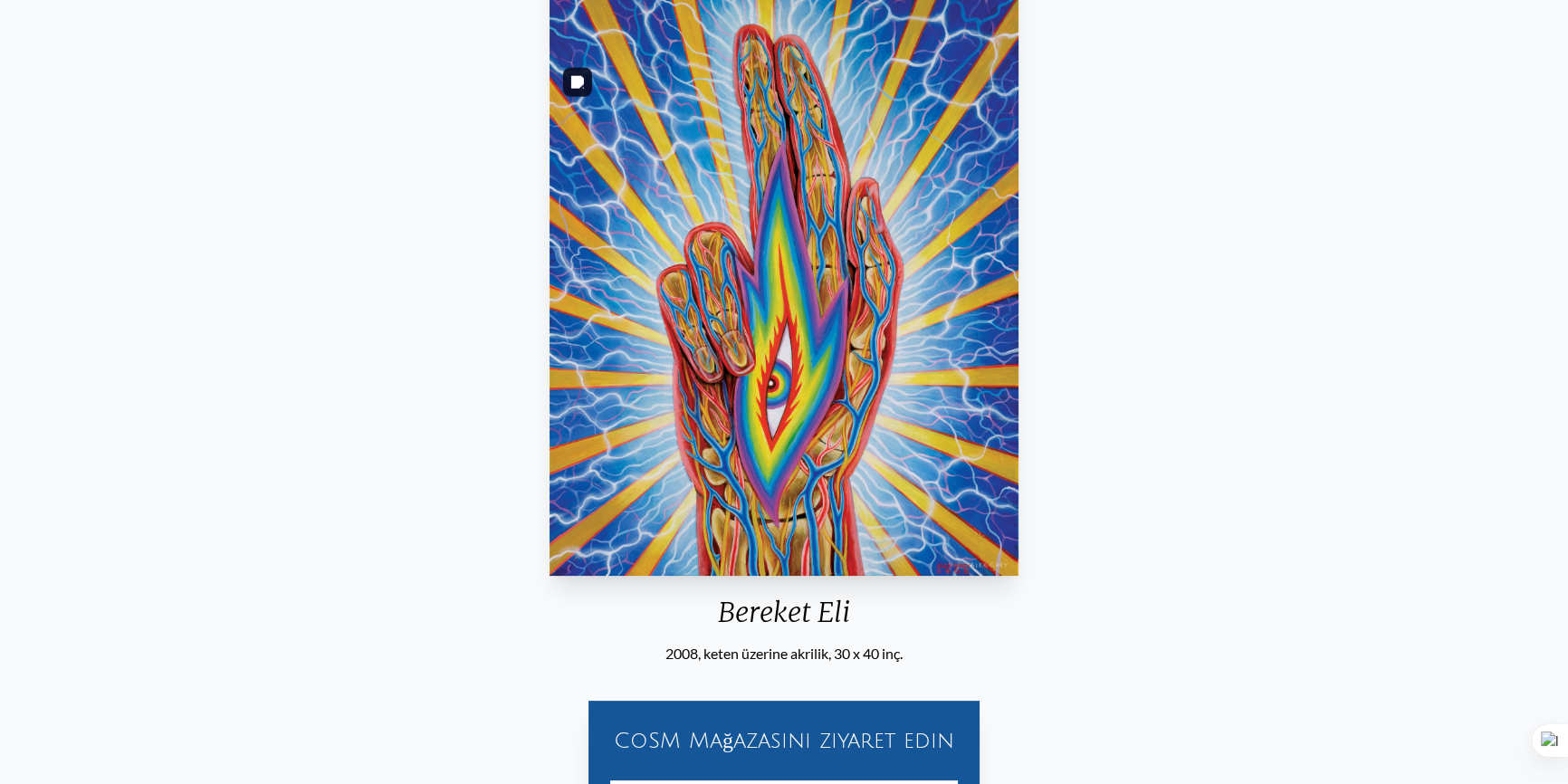
scroll to position [329, 0]
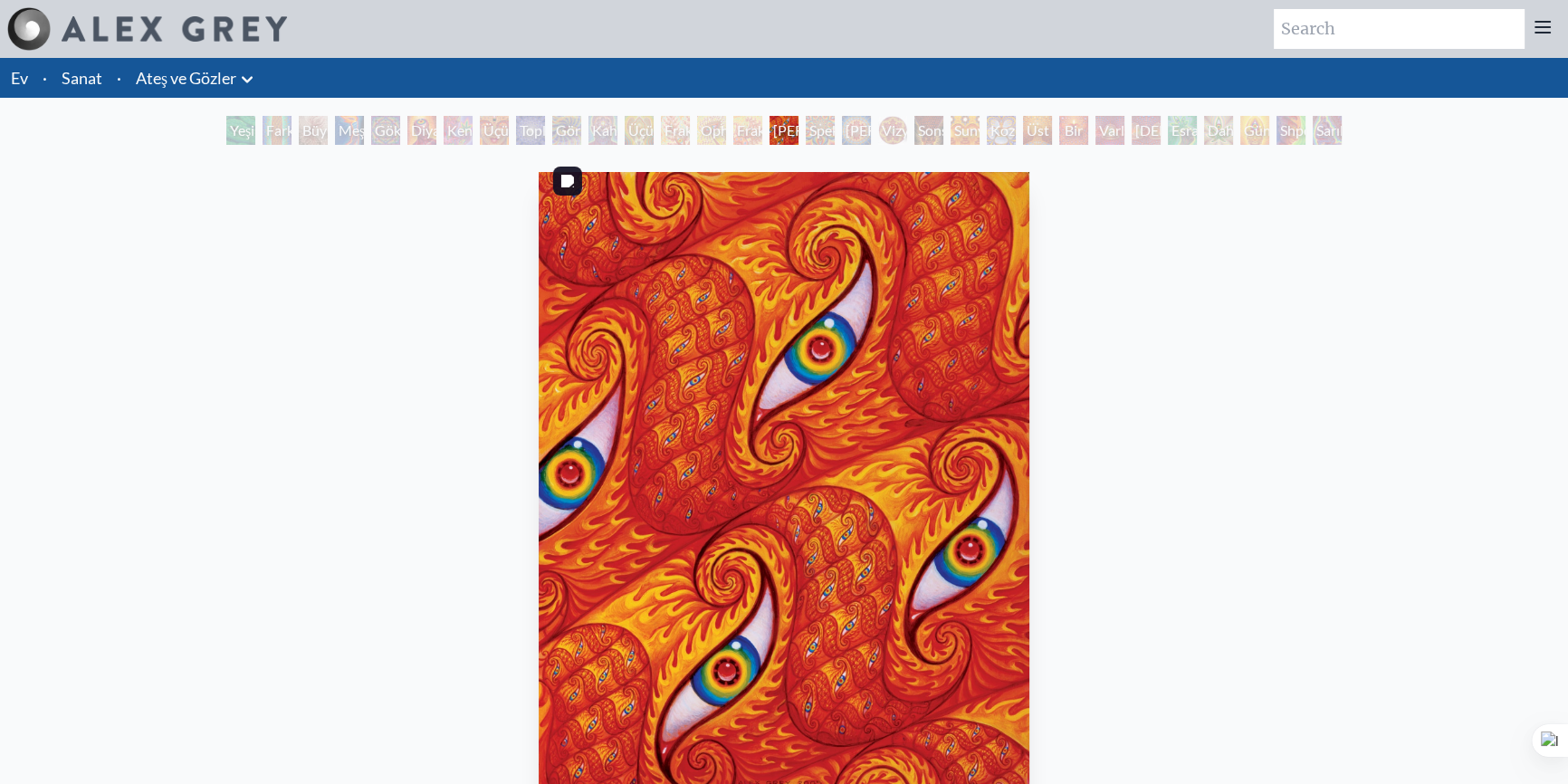
scroll to position [164, 0]
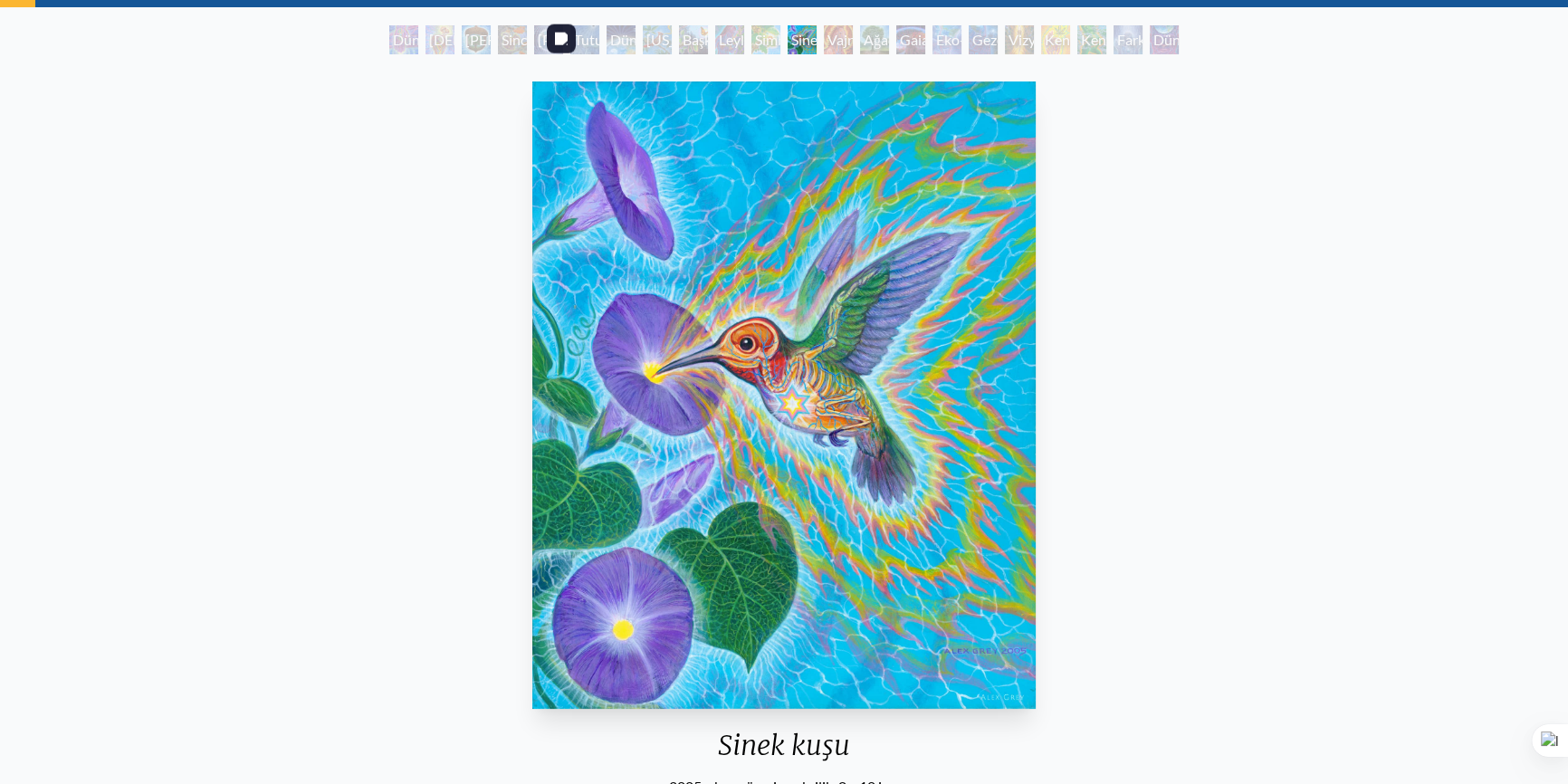
scroll to position [164, 0]
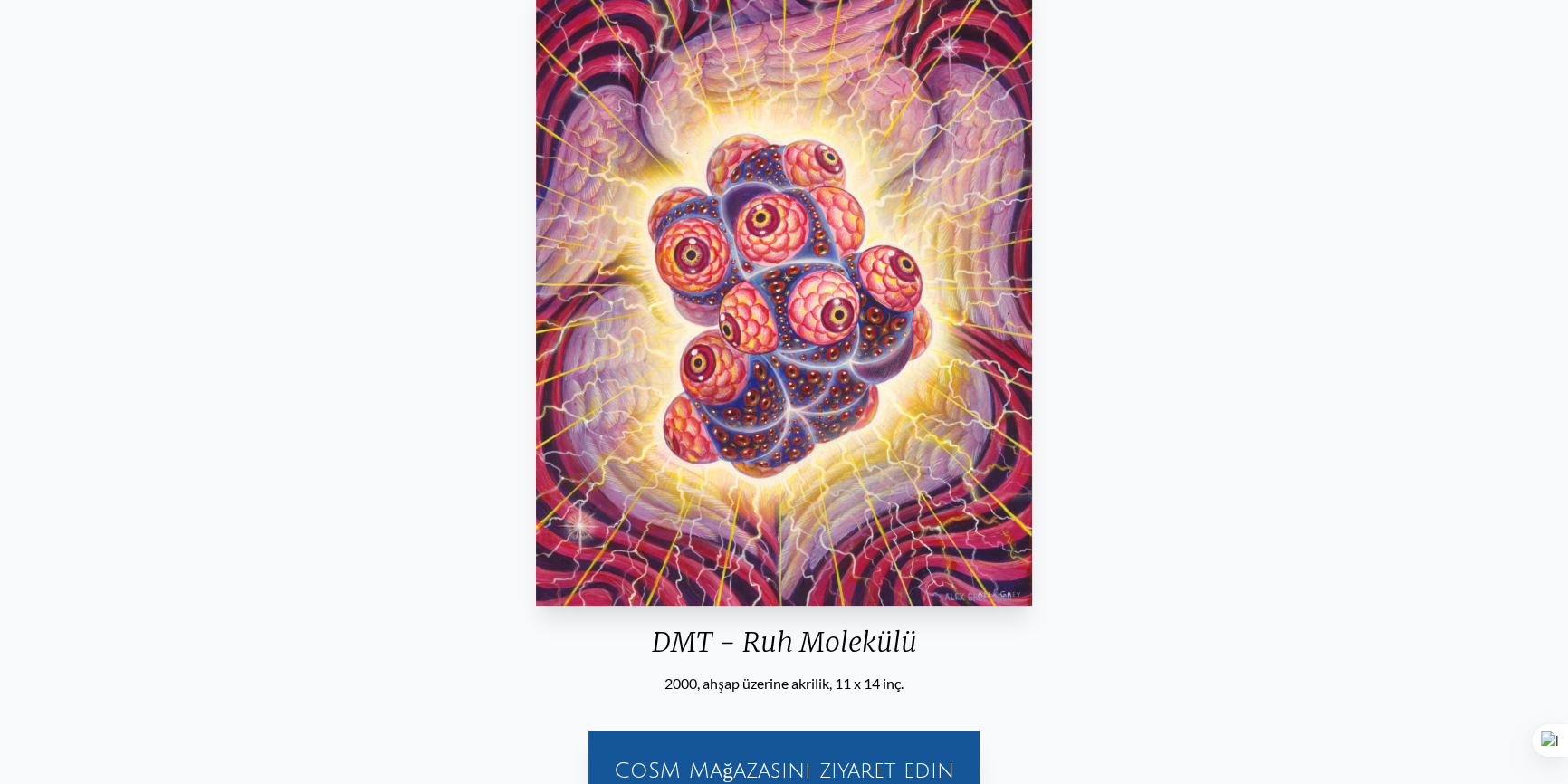
scroll to position [164, 0]
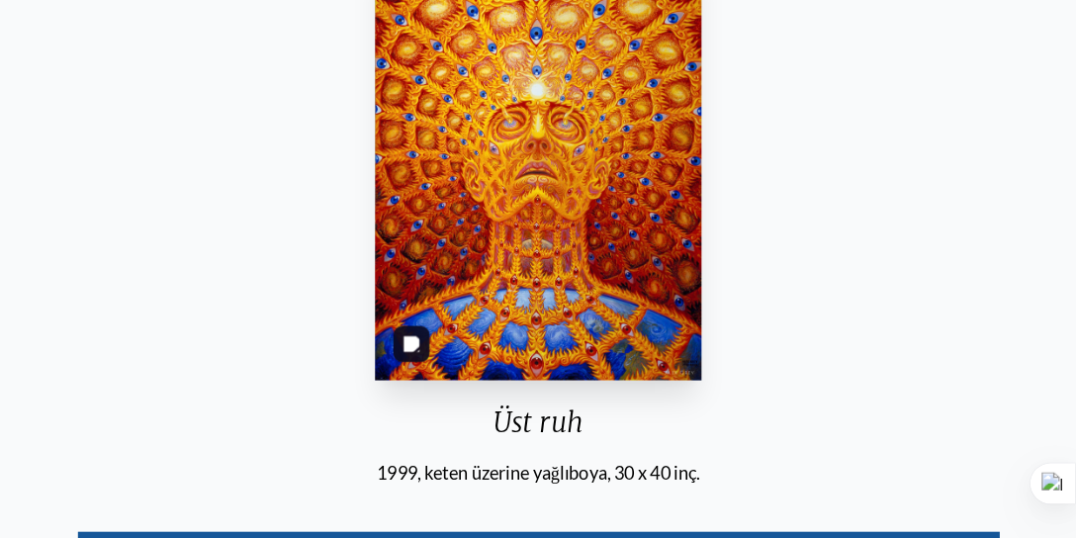
scroll to position [269, 0]
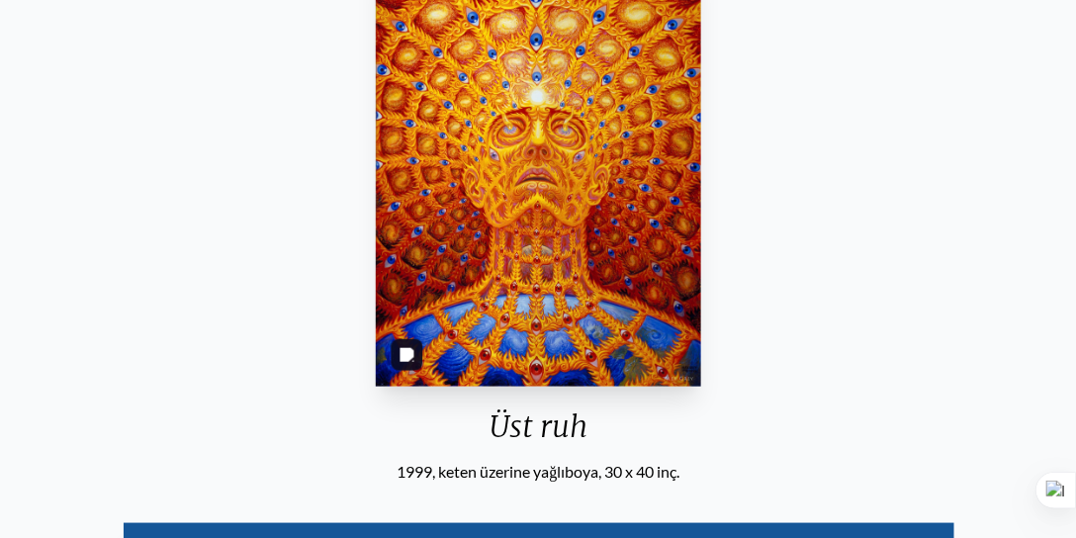
click at [554, 149] on img "23 / 31" at bounding box center [538, 171] width 325 height 430
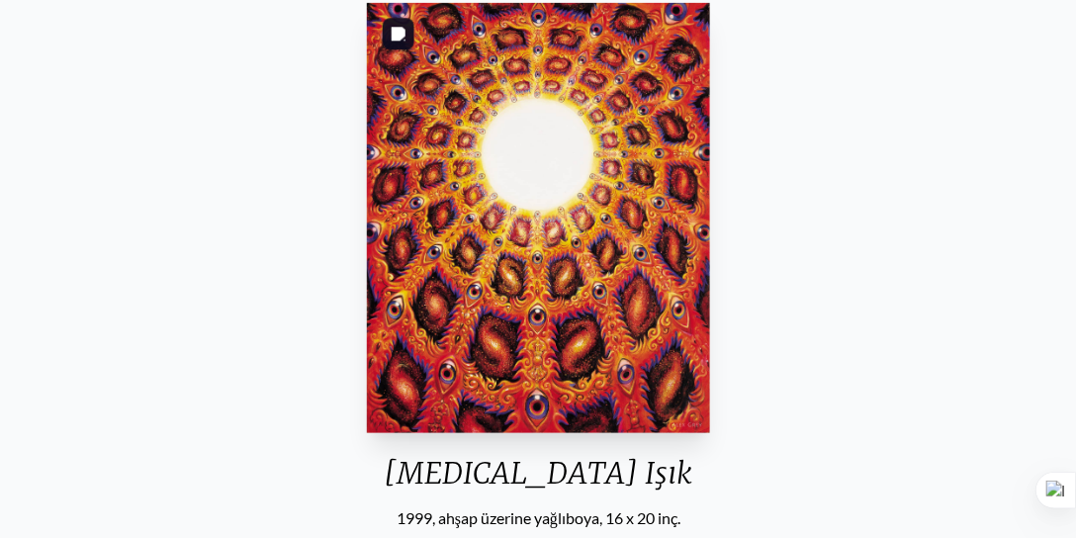
scroll to position [225, 0]
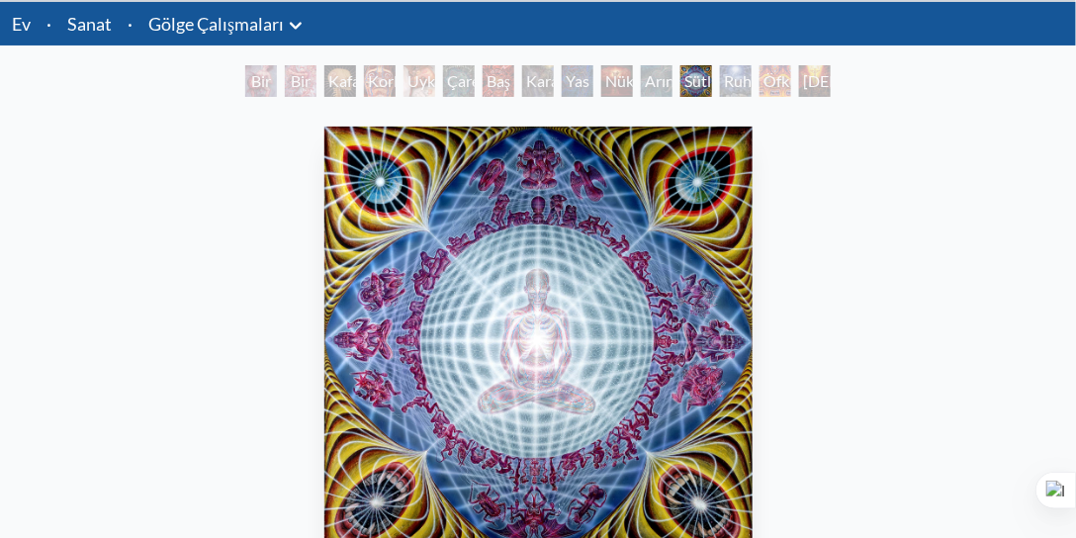
scroll to position [113, 0]
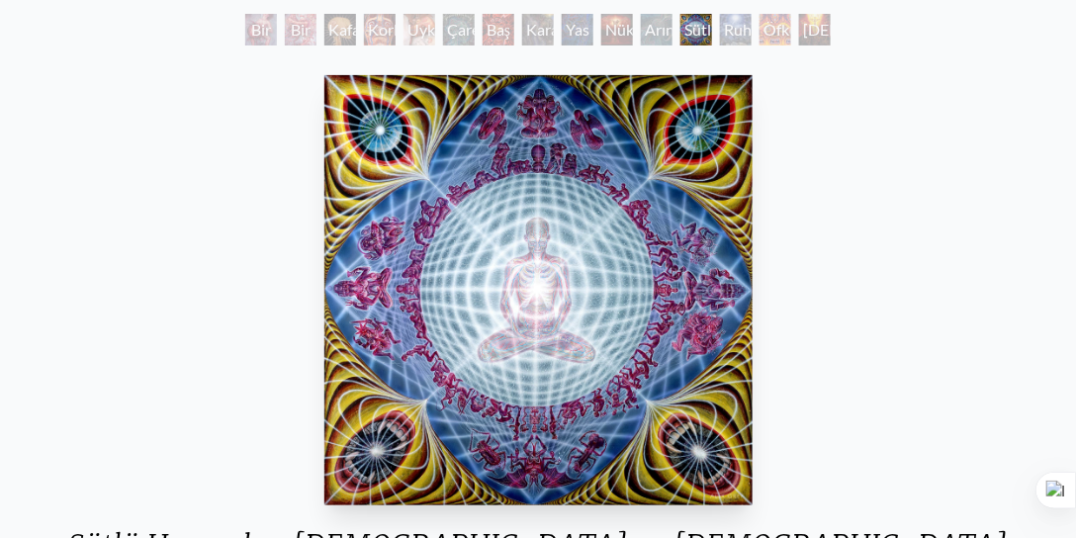
click at [816, 162] on div "Sütlü Havuzdan [DEMOGRAPHIC_DATA] ve [DEMOGRAPHIC_DATA] 1987, keten üzerine akr…" at bounding box center [538, 334] width 972 height 535
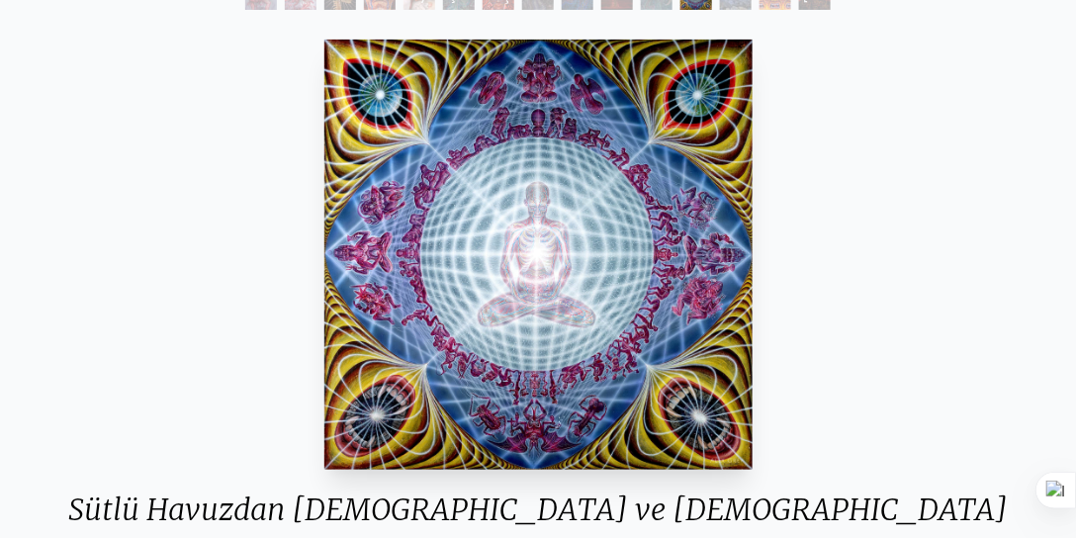
scroll to position [169, 0]
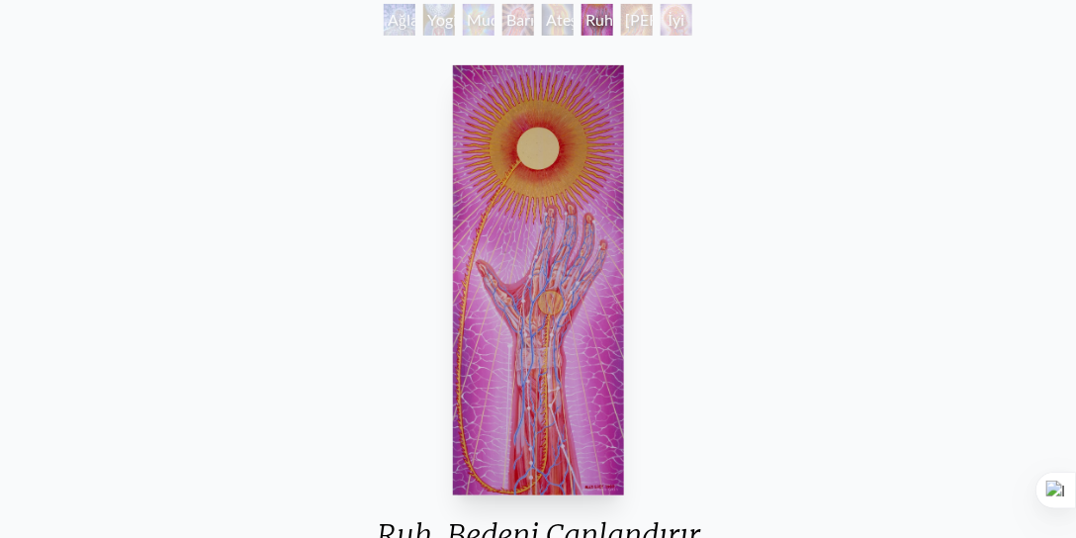
scroll to position [169, 0]
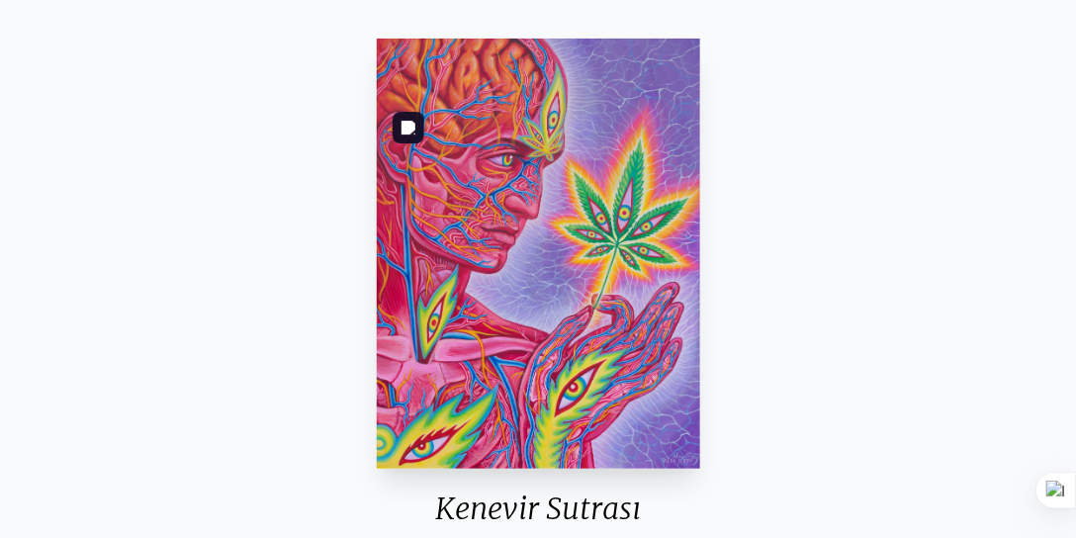
scroll to position [113, 0]
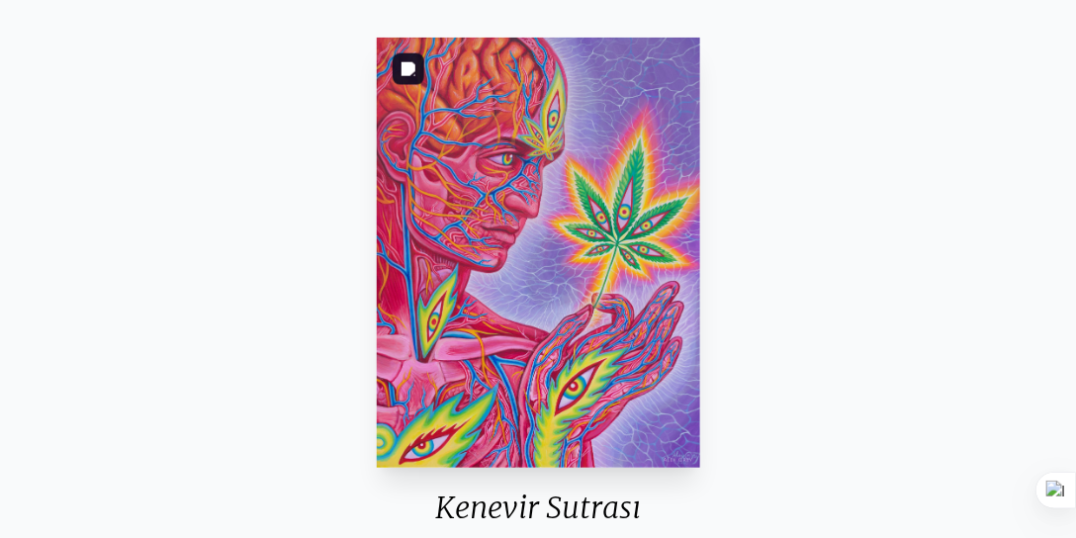
click at [659, 241] on img "7 / 31" at bounding box center [538, 253] width 323 height 430
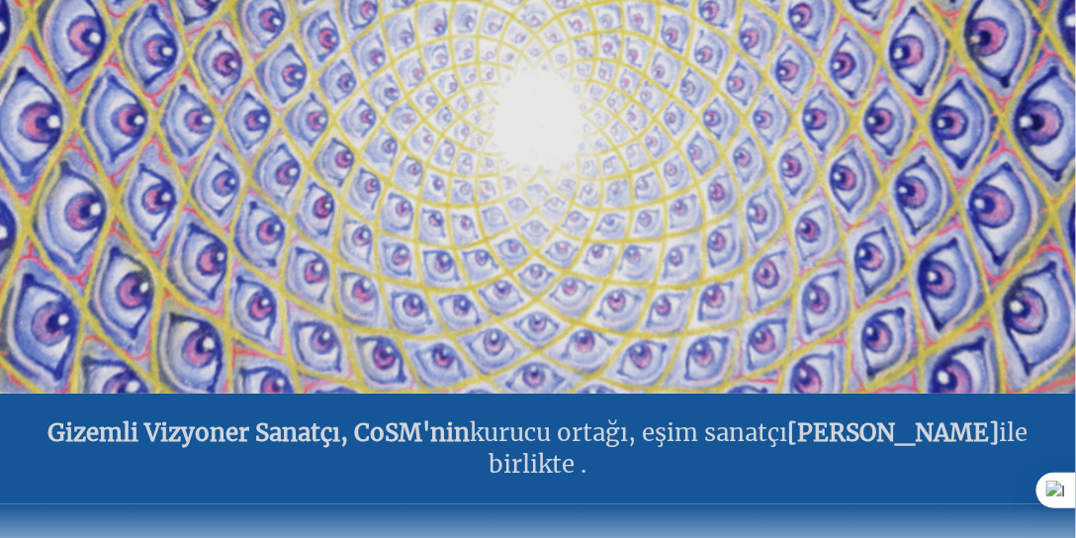
scroll to position [113, 0]
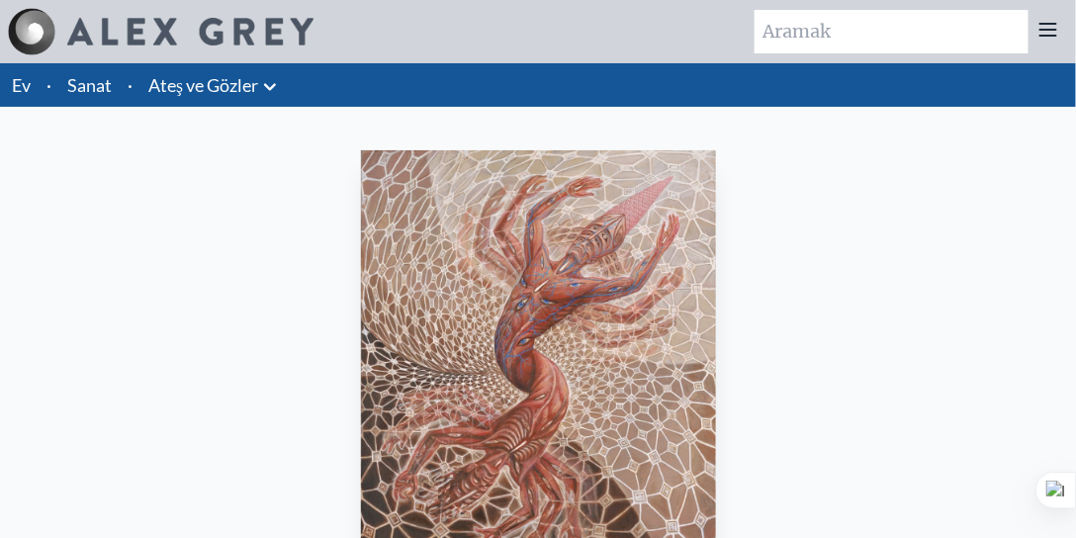
click at [199, 89] on font "Ateş ve Gözler" at bounding box center [203, 85] width 110 height 22
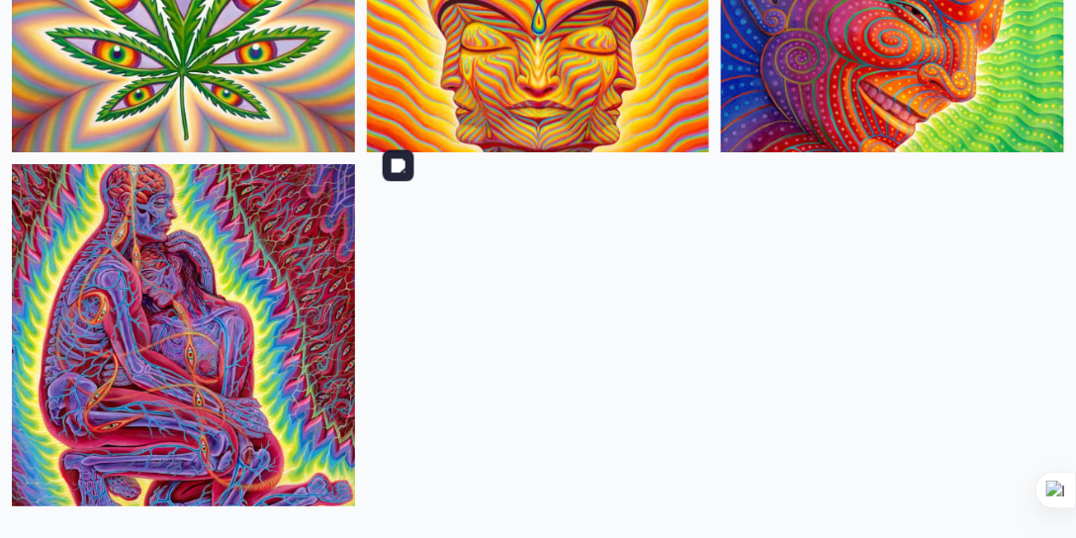
scroll to position [3672, 0]
